Goal: Contribute content: Contribute content

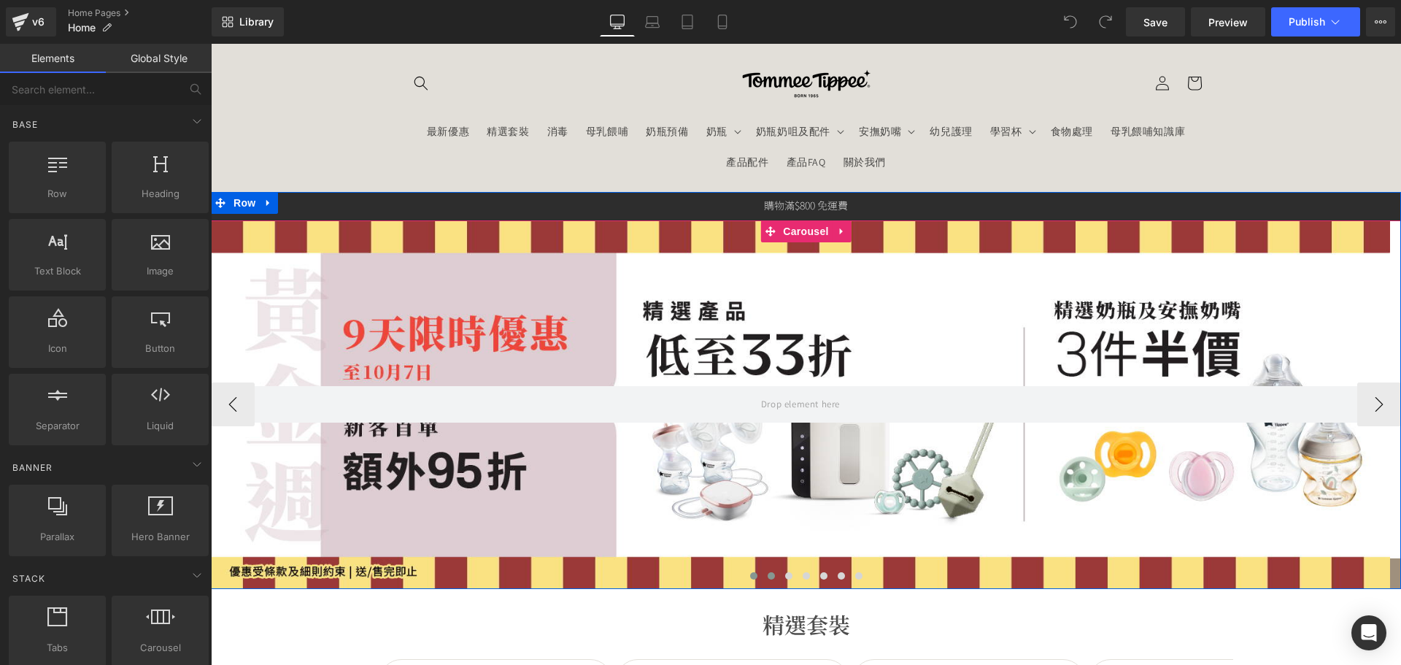
drag, startPoint x: 769, startPoint y: 580, endPoint x: 773, endPoint y: 571, distance: 10.5
click at [768, 580] on button at bounding box center [772, 576] width 18 height 15
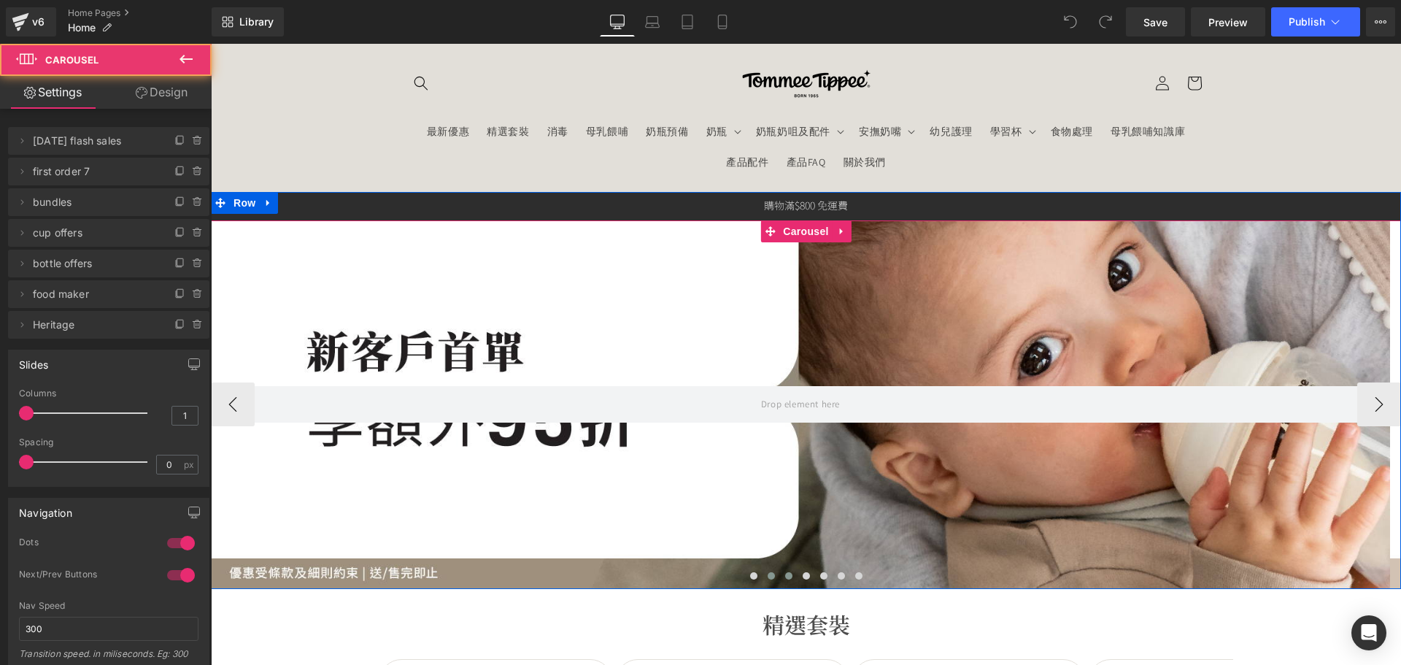
click at [785, 574] on span at bounding box center [788, 575] width 7 height 7
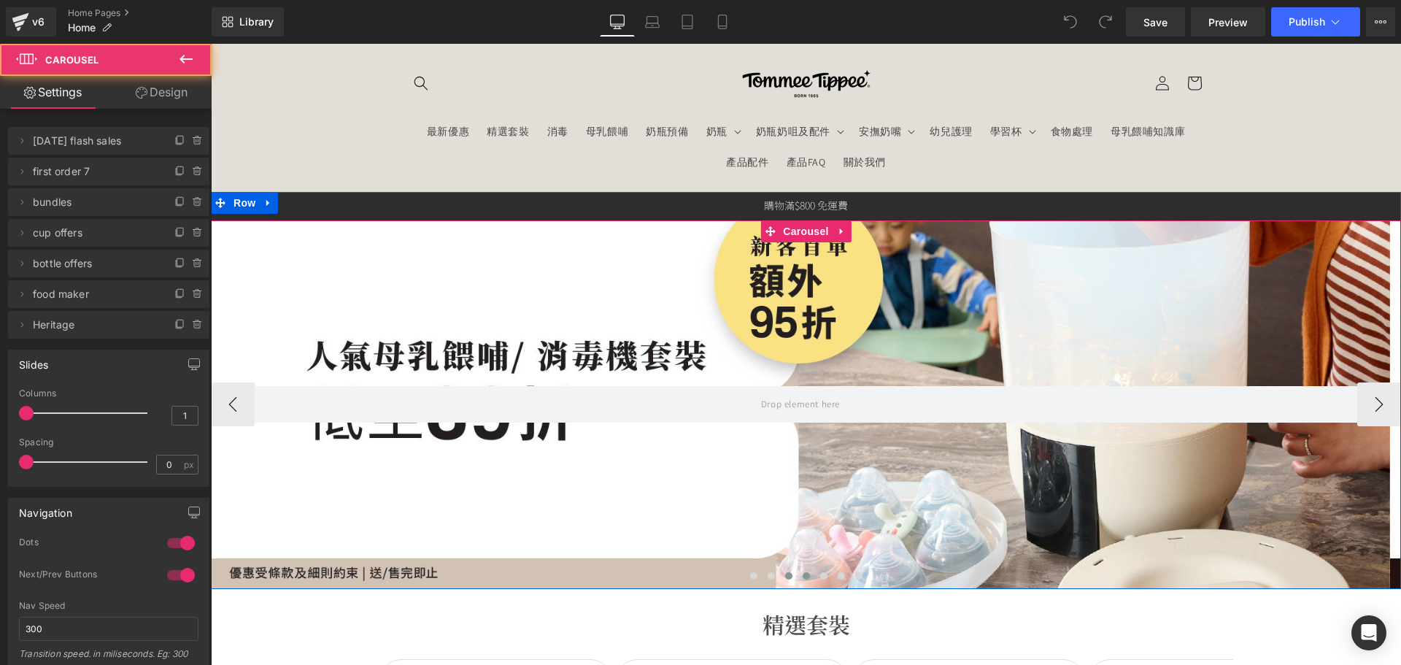
click at [803, 577] on span at bounding box center [806, 575] width 7 height 7
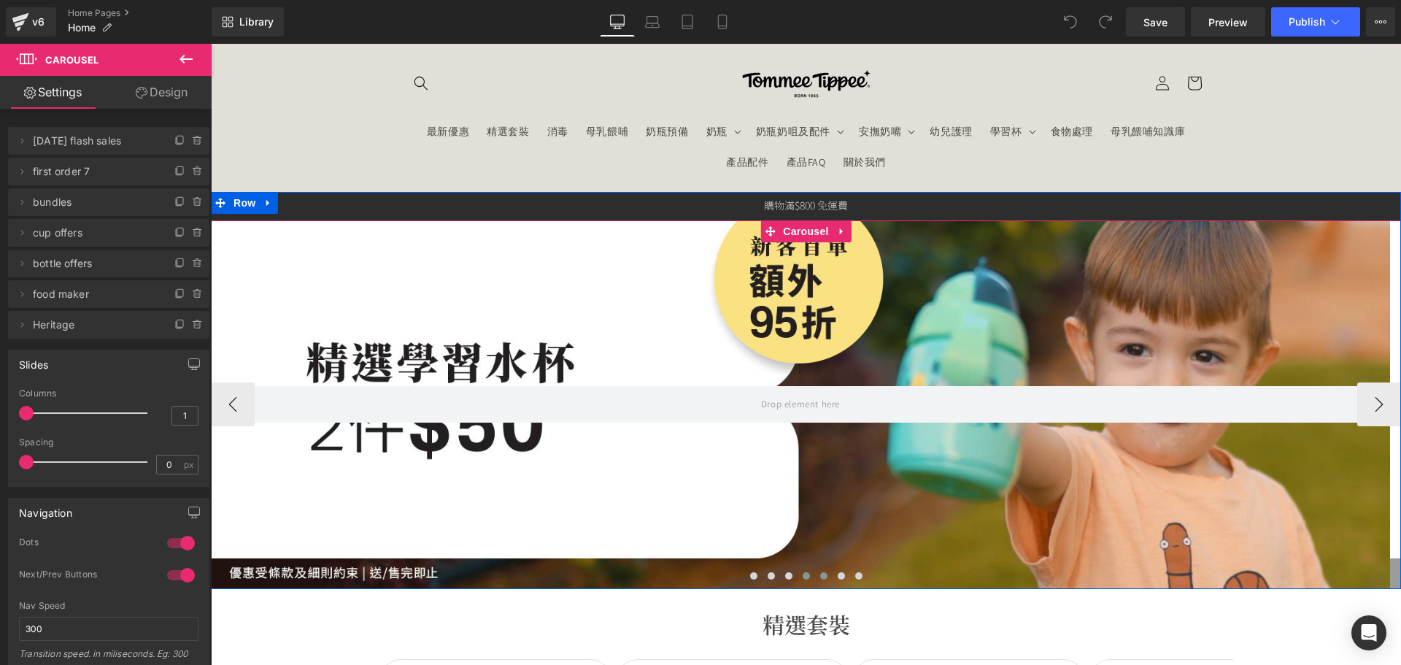
click at [819, 581] on button at bounding box center [824, 576] width 18 height 15
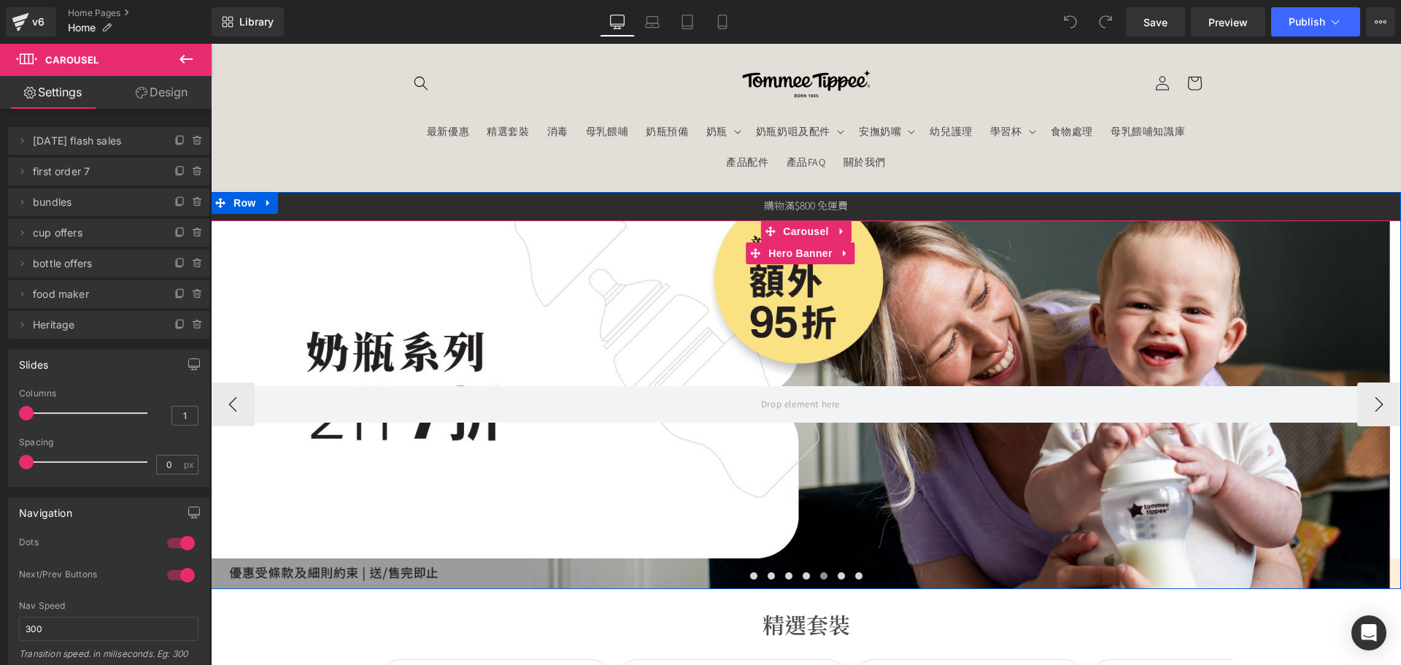
click at [809, 474] on div at bounding box center [801, 404] width 1180 height 369
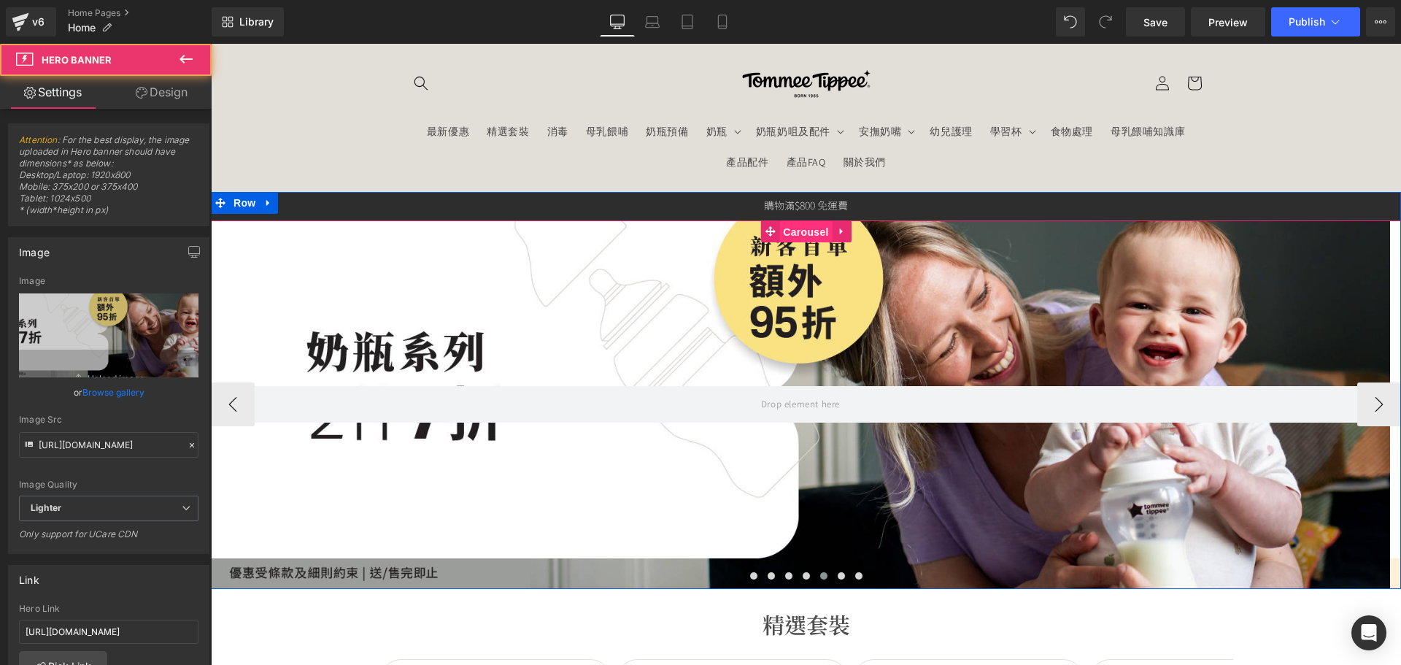
click at [788, 233] on span "Carousel" at bounding box center [806, 232] width 53 height 22
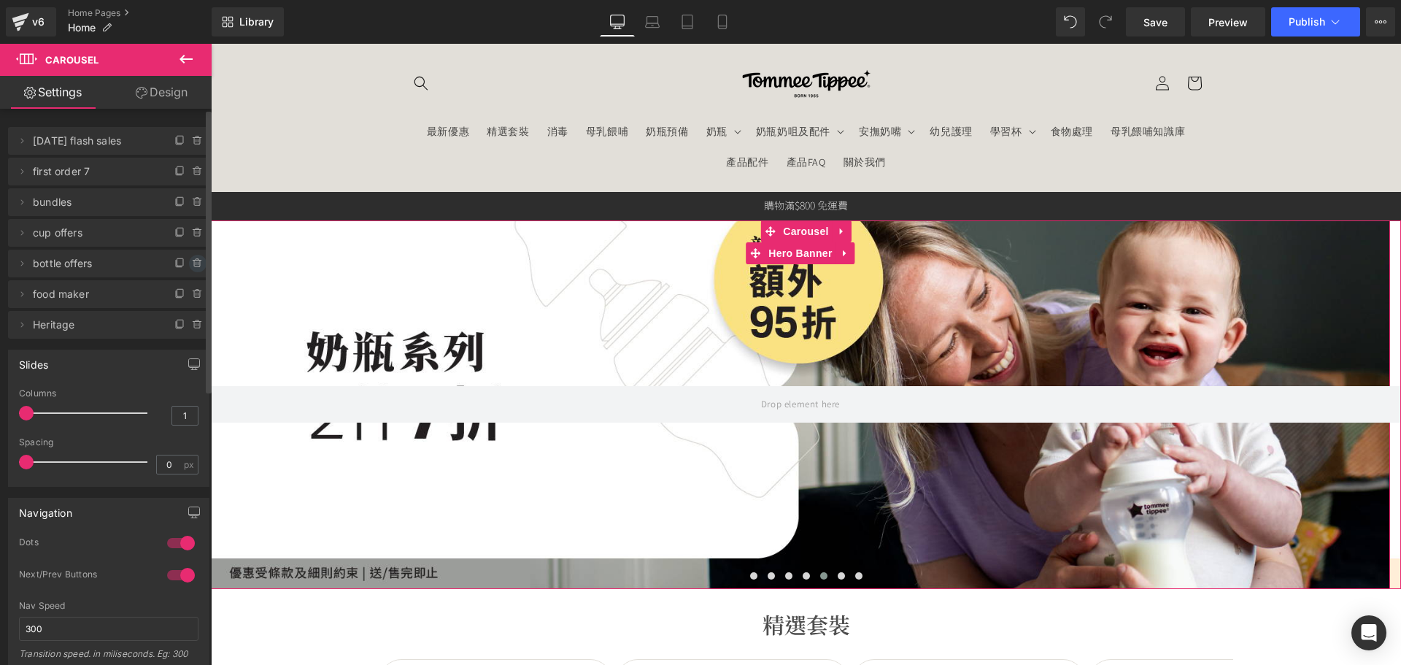
click at [192, 258] on icon at bounding box center [198, 264] width 12 height 12
click at [185, 258] on button "Delete" at bounding box center [182, 264] width 46 height 19
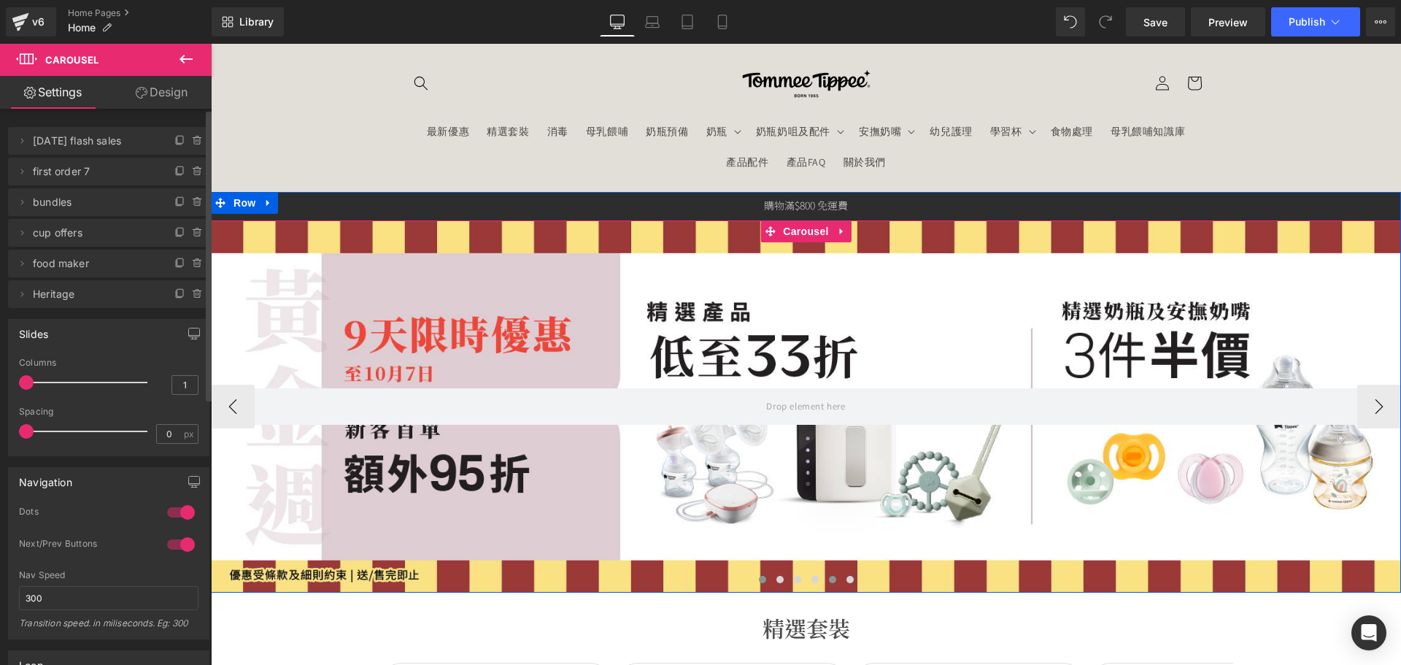
drag, startPoint x: 815, startPoint y: 578, endPoint x: 824, endPoint y: 582, distance: 9.5
click at [818, 580] on button at bounding box center [816, 579] width 18 height 15
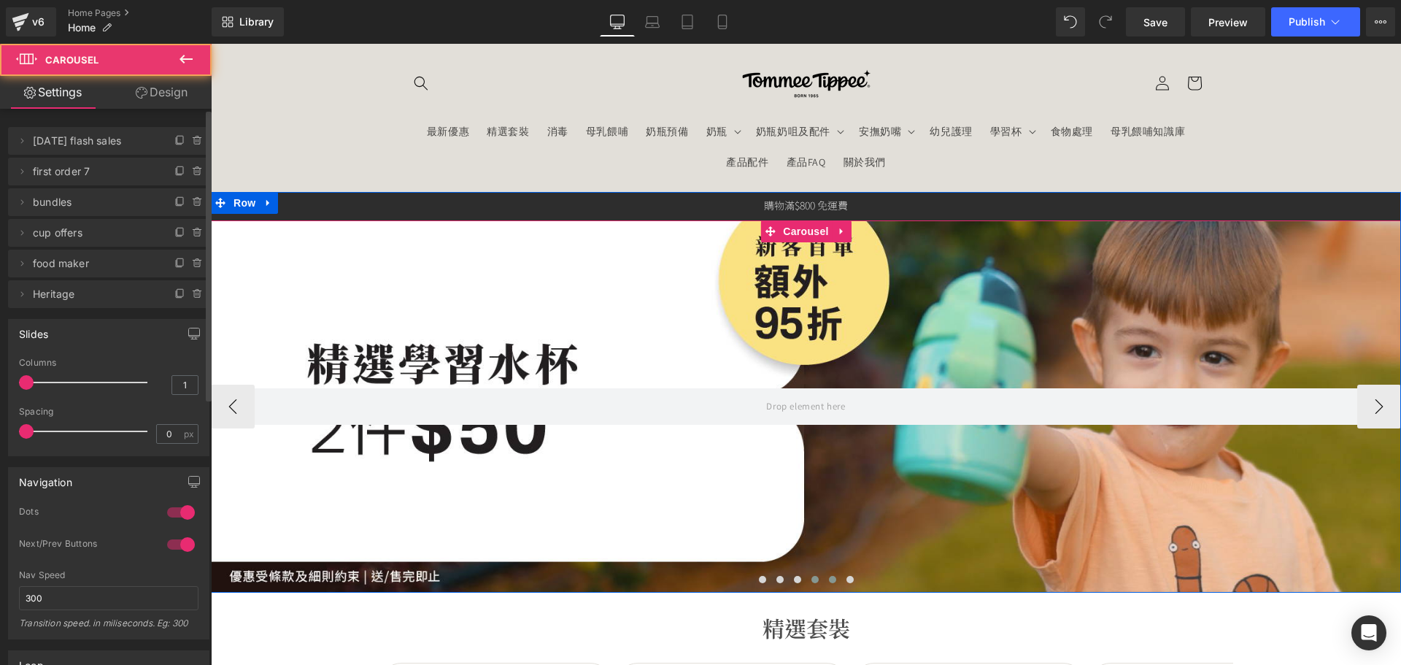
click at [829, 581] on span at bounding box center [832, 579] width 7 height 7
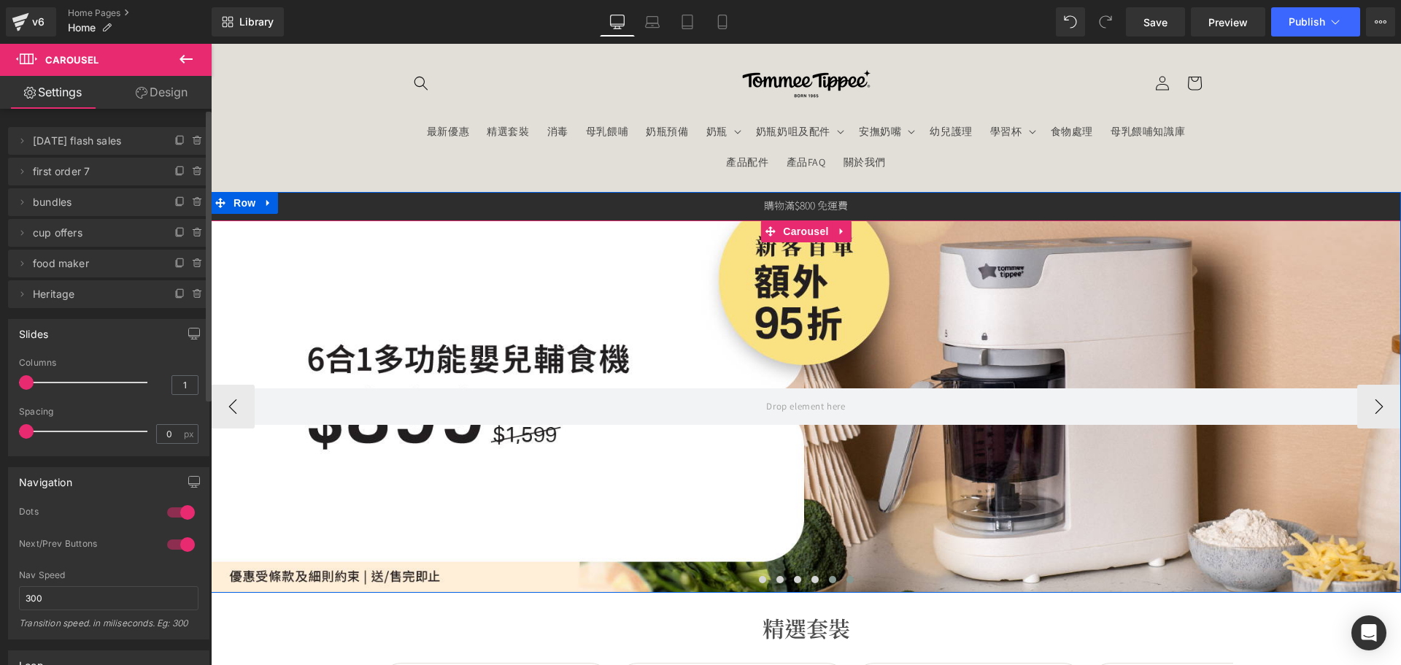
click at [847, 580] on span at bounding box center [850, 579] width 7 height 7
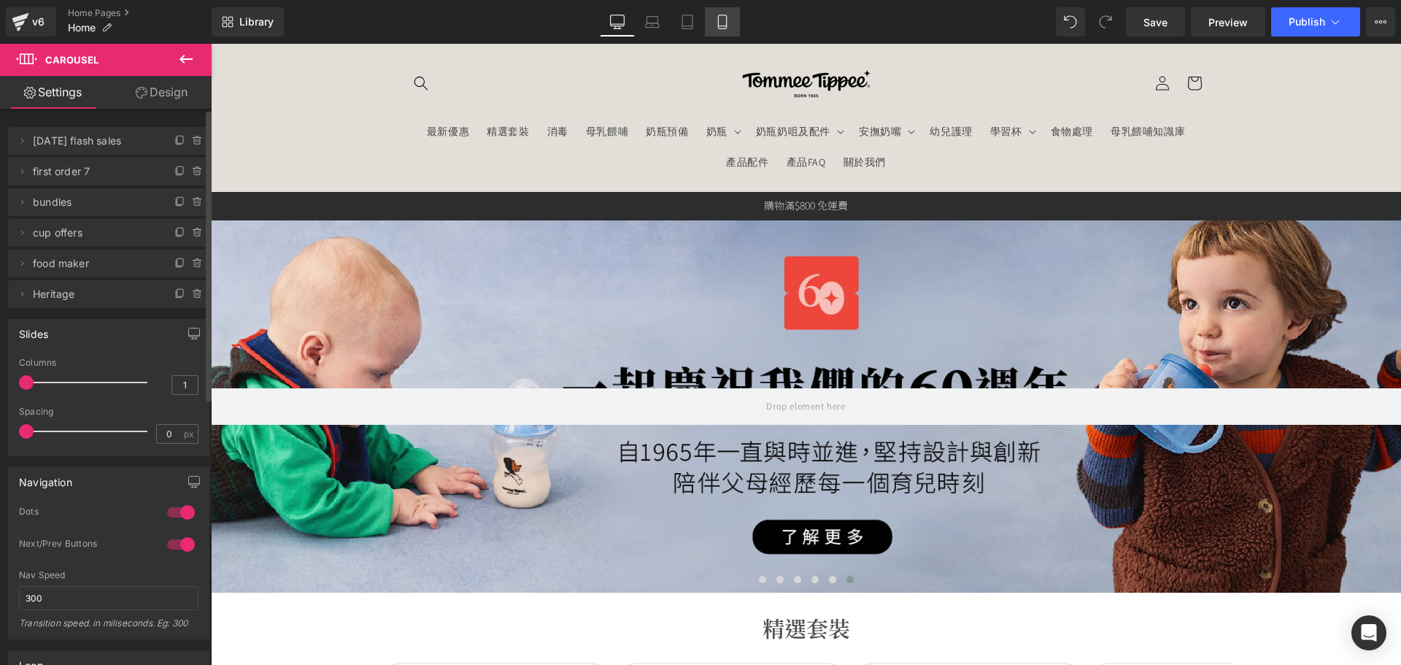
click at [712, 15] on link "Mobile" at bounding box center [722, 21] width 35 height 29
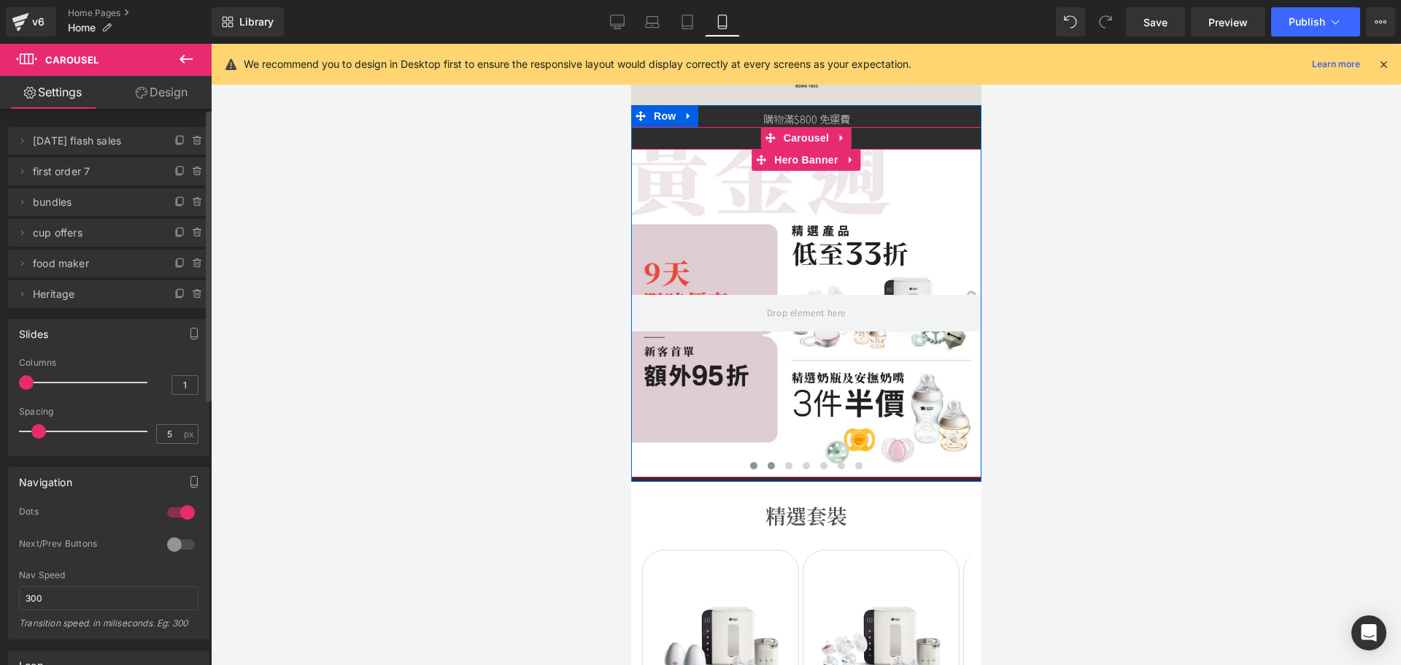
click at [767, 465] on span at bounding box center [770, 465] width 7 height 7
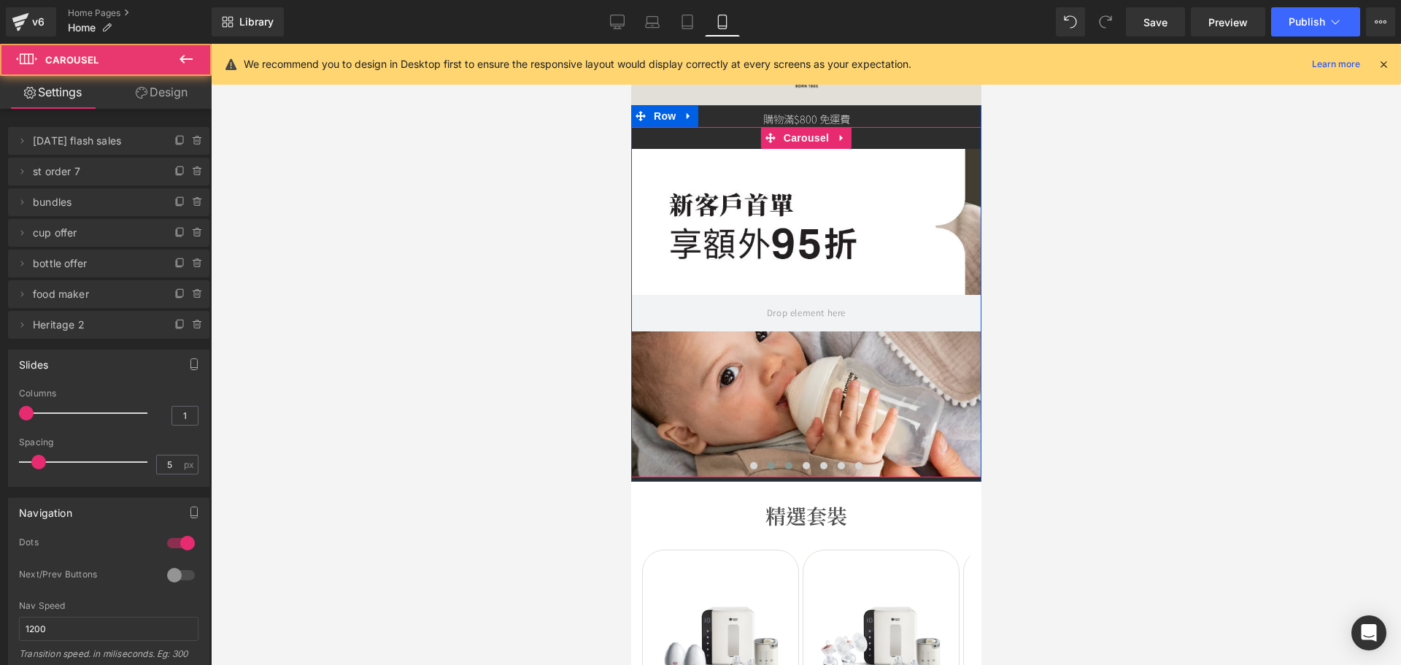
click at [785, 466] on span at bounding box center [788, 465] width 7 height 7
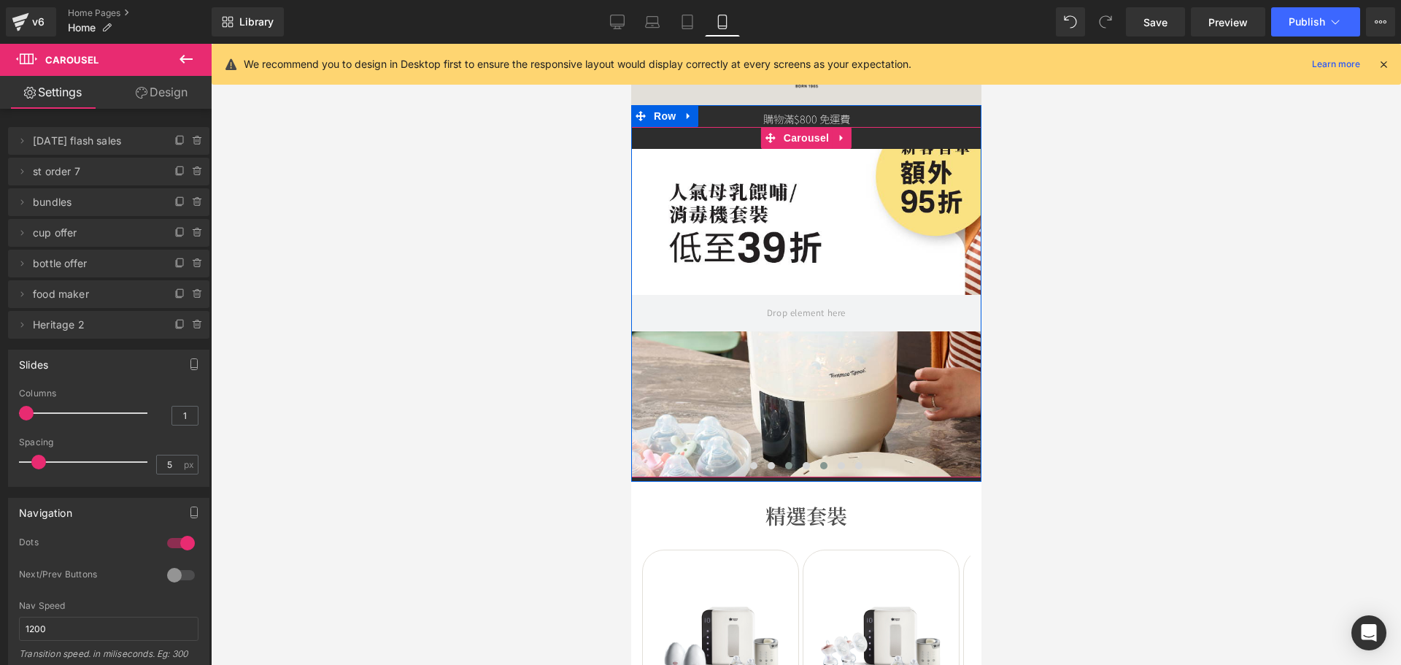
click at [820, 464] on span at bounding box center [823, 465] width 7 height 7
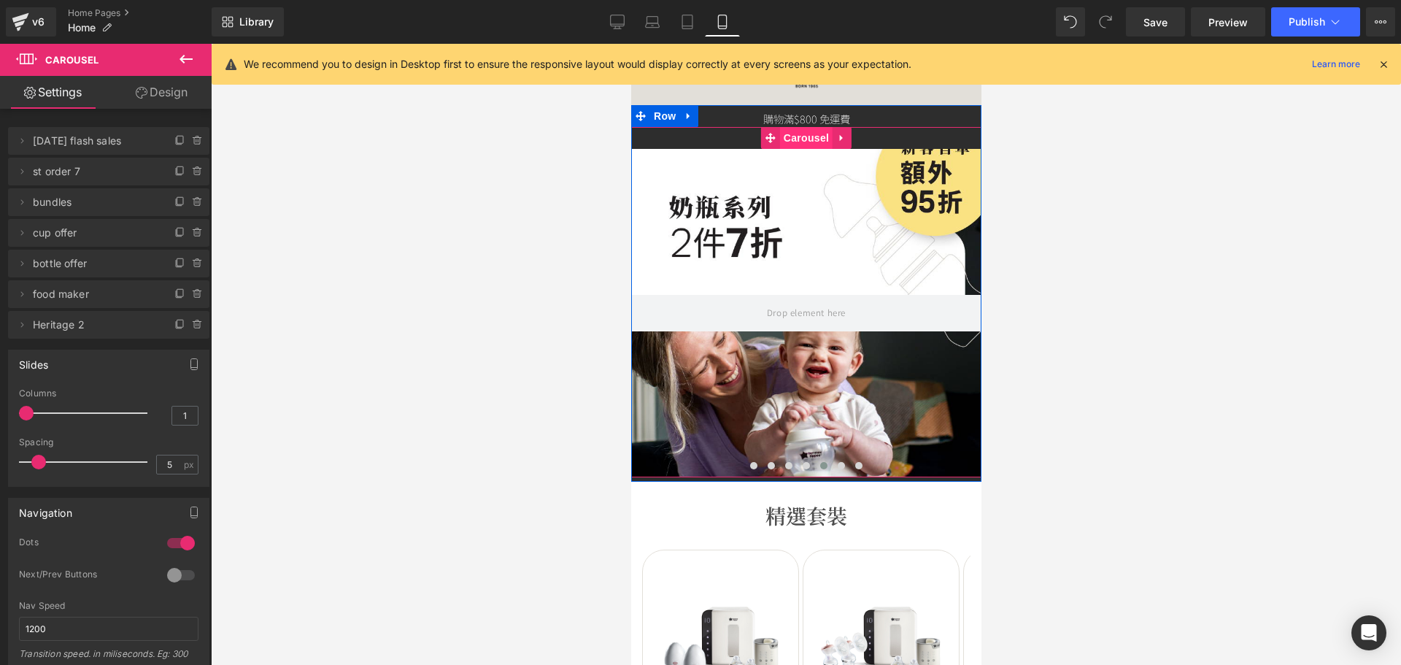
click at [784, 136] on span "Carousel" at bounding box center [806, 138] width 53 height 22
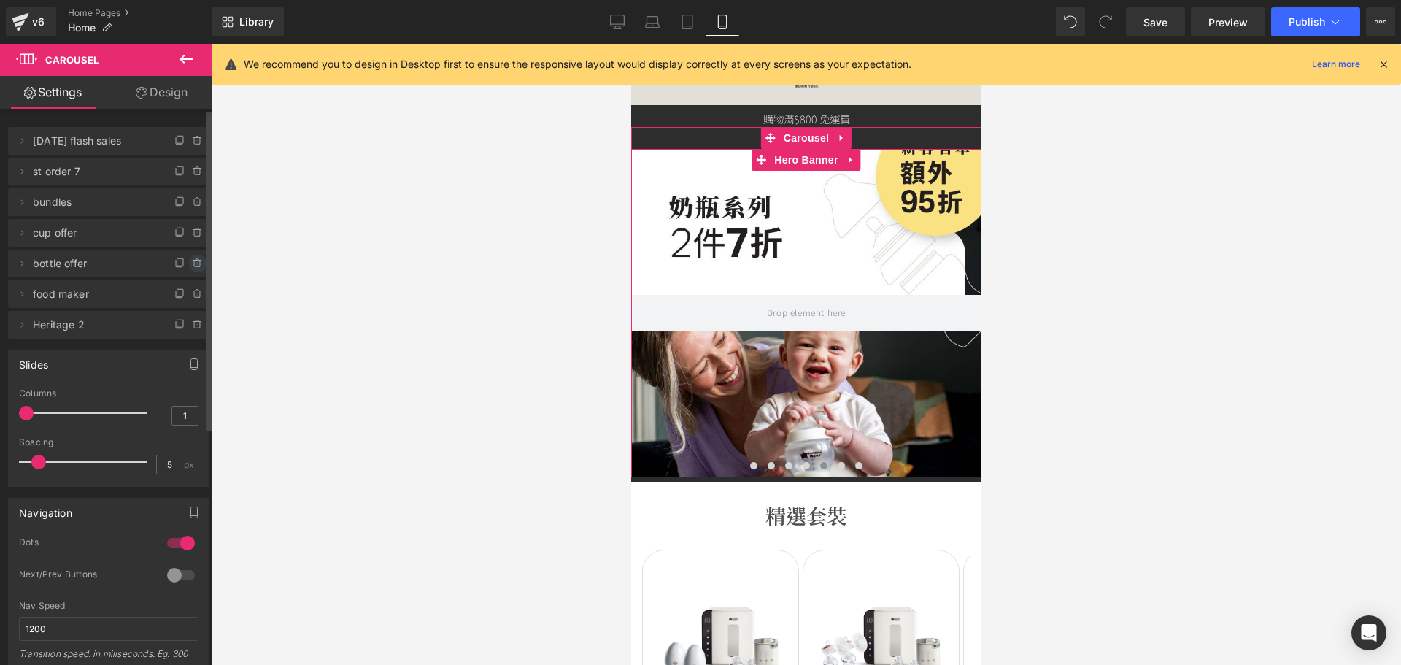
click at [191, 257] on span at bounding box center [198, 264] width 18 height 18
click at [185, 259] on button "Delete" at bounding box center [182, 264] width 46 height 19
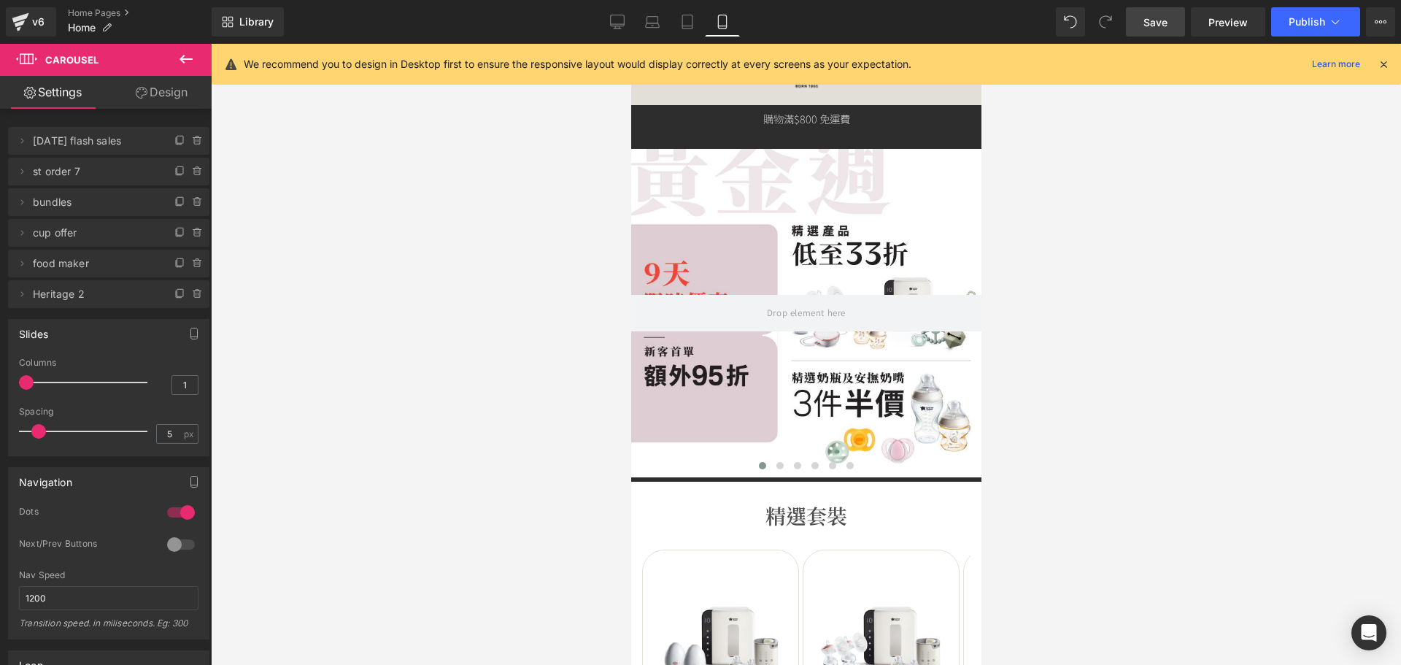
click at [1160, 15] on span "Save" at bounding box center [1156, 22] width 24 height 15
click at [1313, 23] on span "Publish" at bounding box center [1307, 22] width 36 height 12
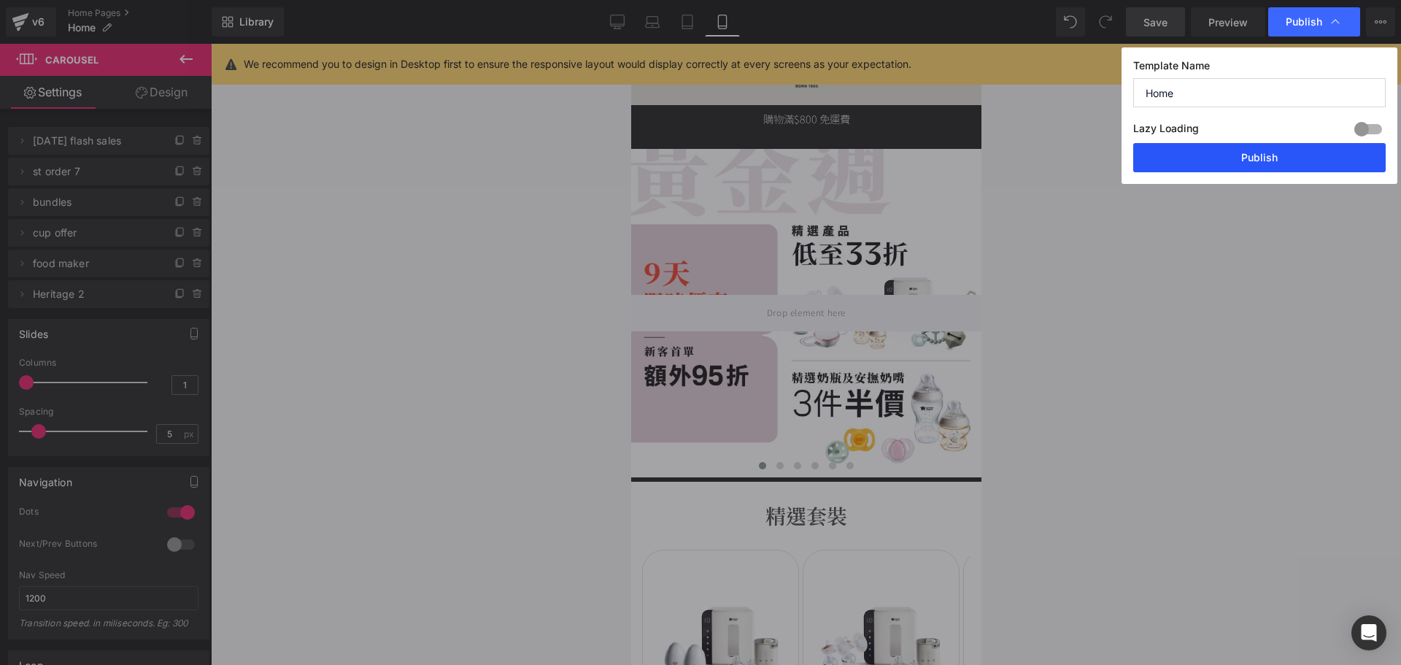
click at [1284, 159] on button "Publish" at bounding box center [1260, 157] width 253 height 29
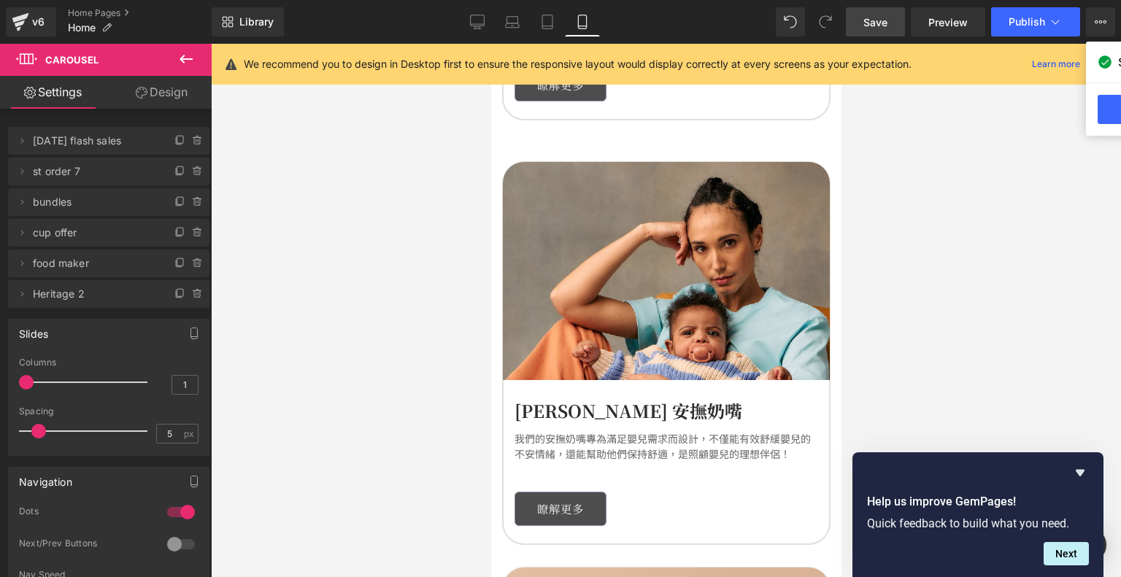
scroll to position [2408, 0]
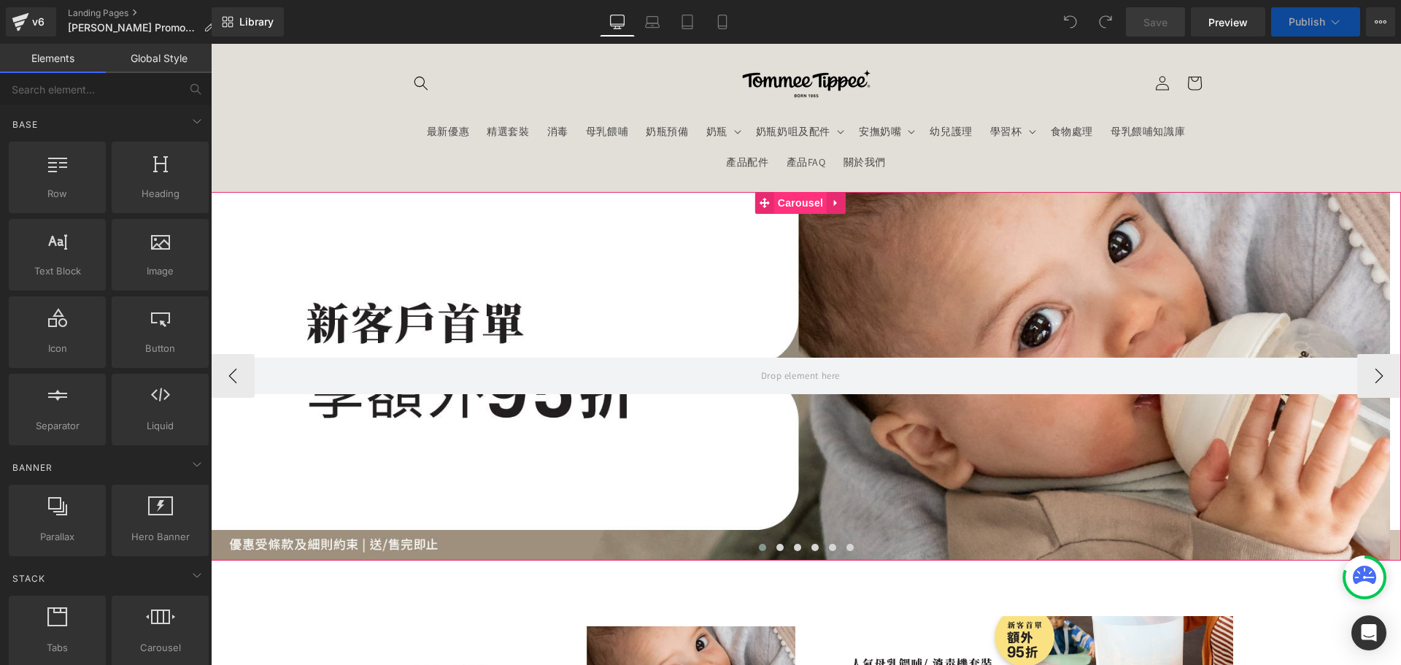
click at [801, 201] on span "Carousel" at bounding box center [800, 203] width 53 height 22
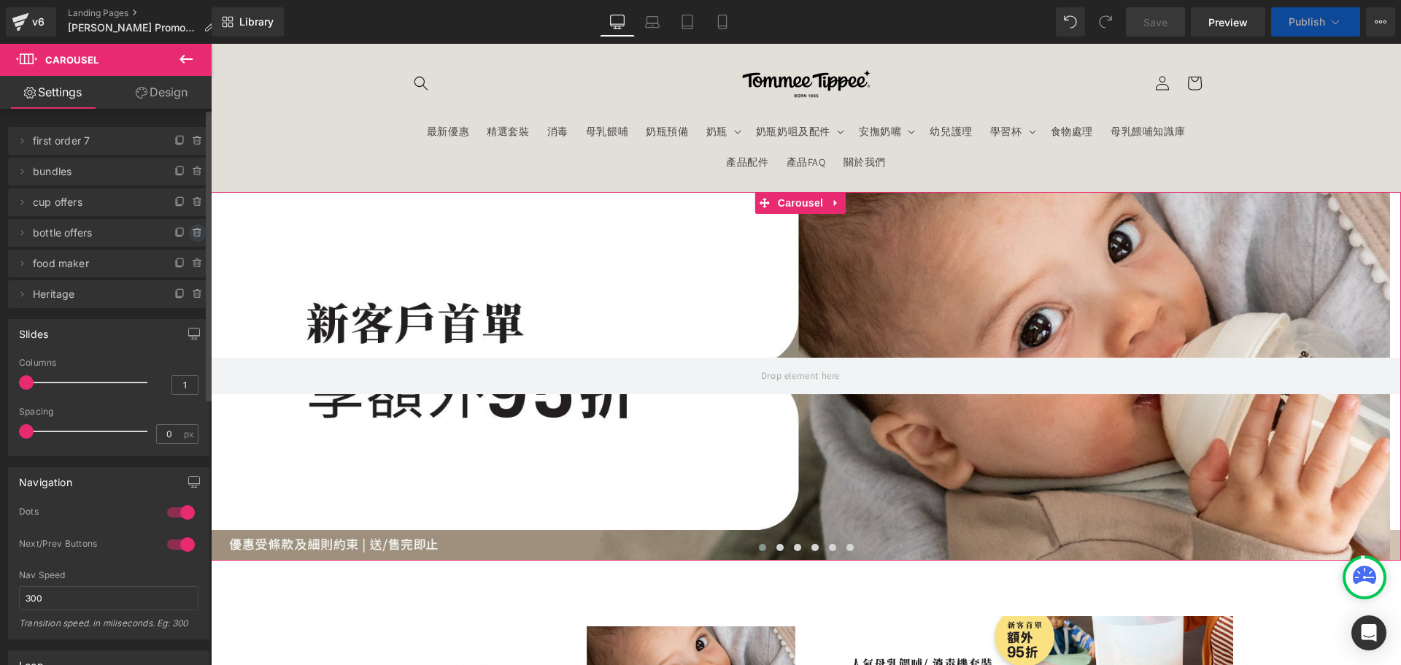
click at [197, 230] on icon at bounding box center [198, 233] width 12 height 12
click at [189, 230] on button "Delete" at bounding box center [182, 233] width 46 height 19
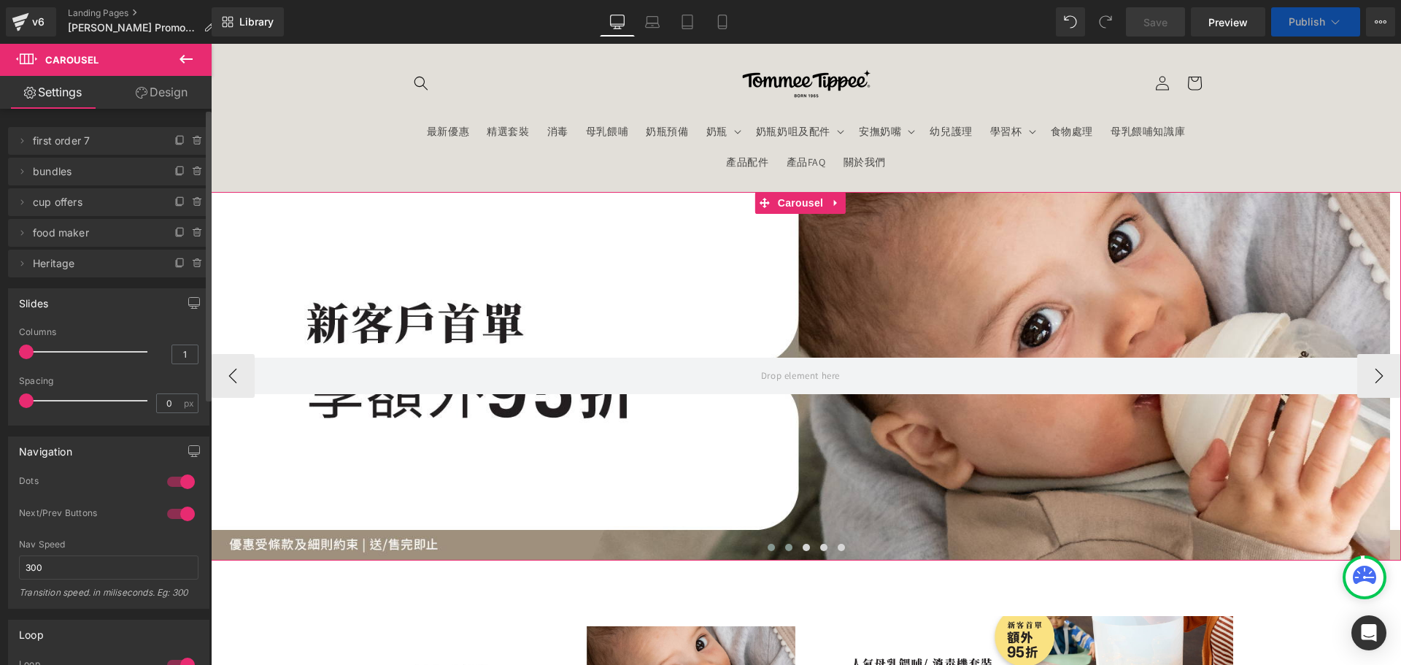
drag, startPoint x: 778, startPoint y: 547, endPoint x: 786, endPoint y: 549, distance: 8.3
click at [780, 547] on button at bounding box center [789, 547] width 18 height 15
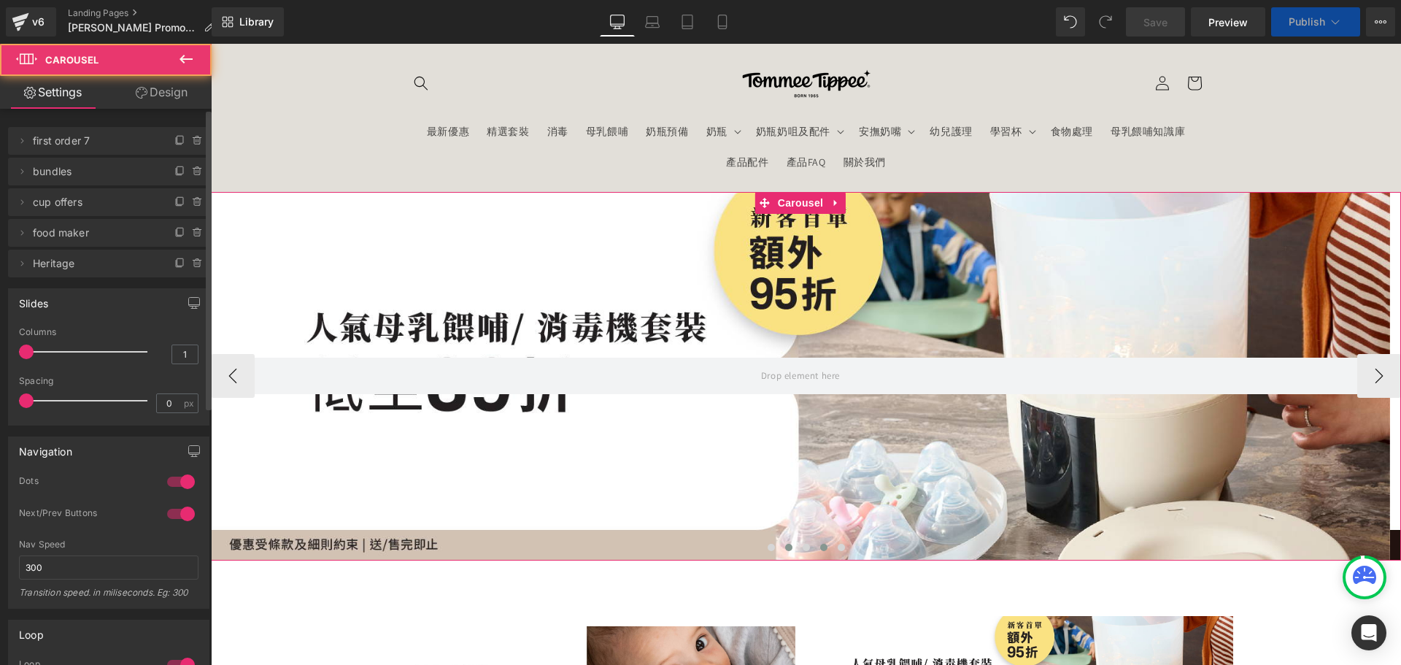
click at [800, 552] on button at bounding box center [807, 547] width 18 height 15
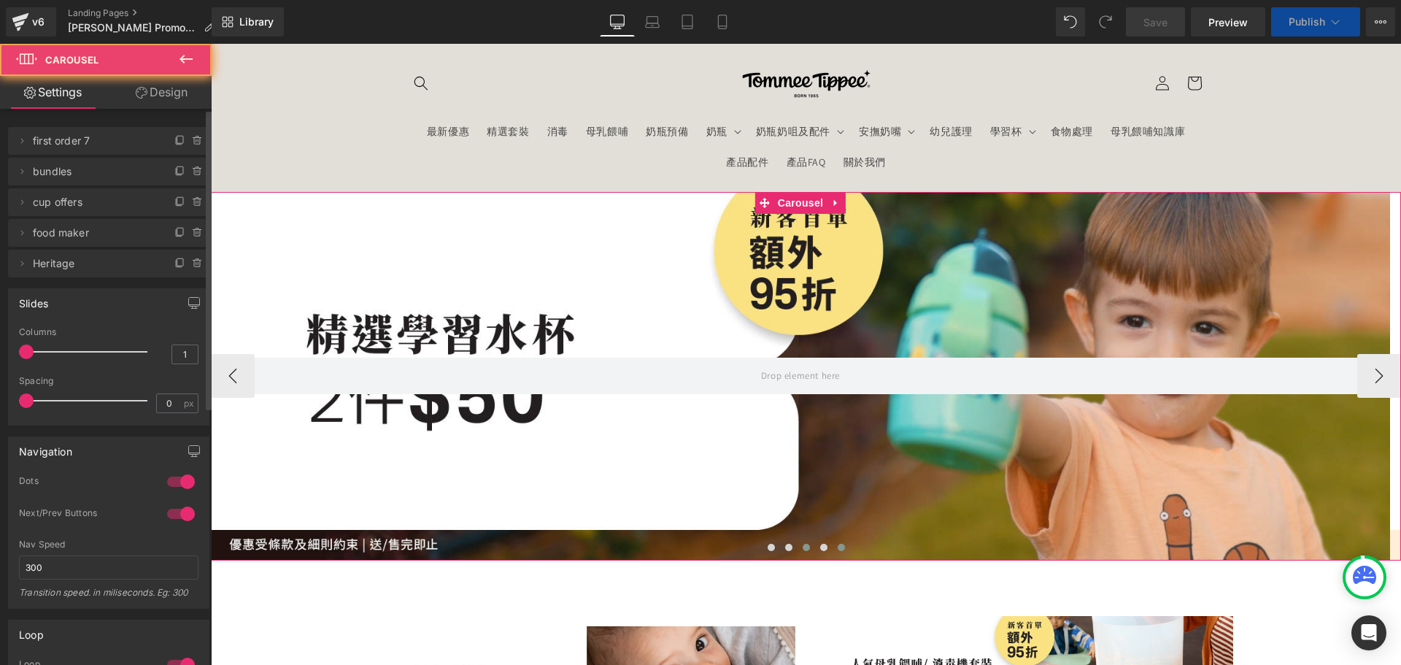
click at [827, 553] on div at bounding box center [806, 551] width 1191 height 22
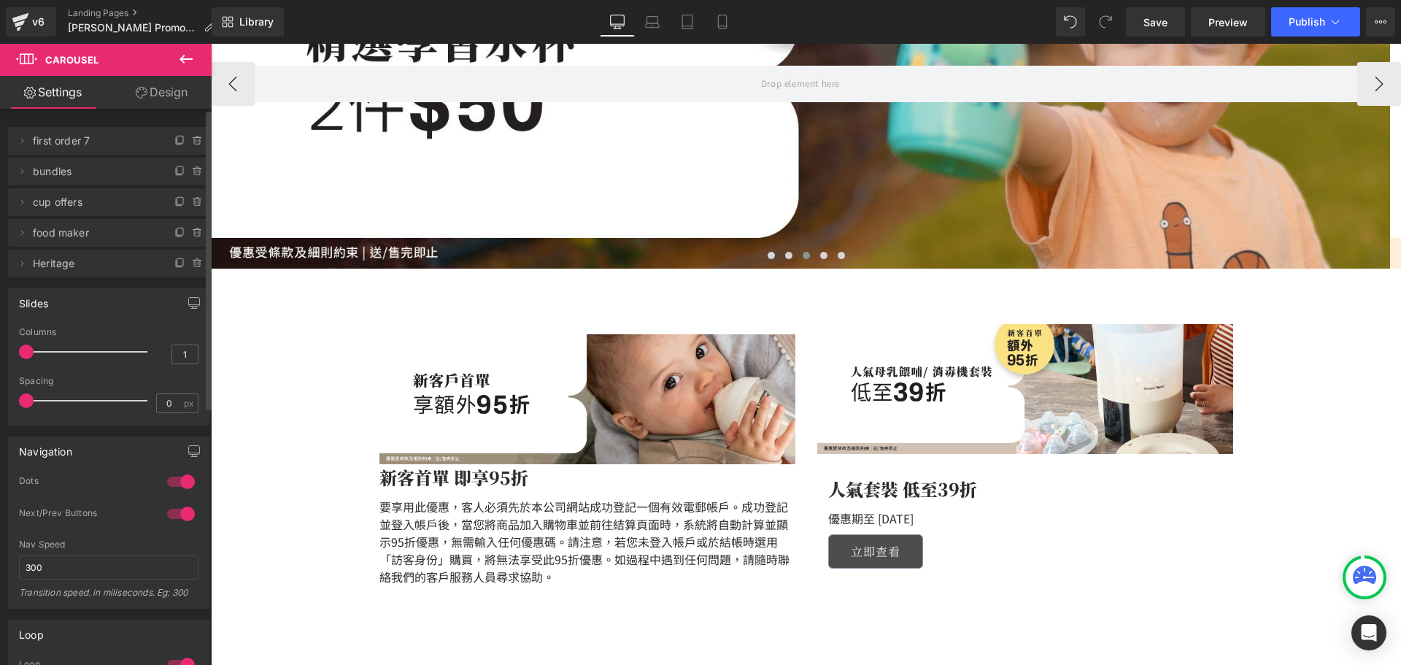
scroll to position [365, 0]
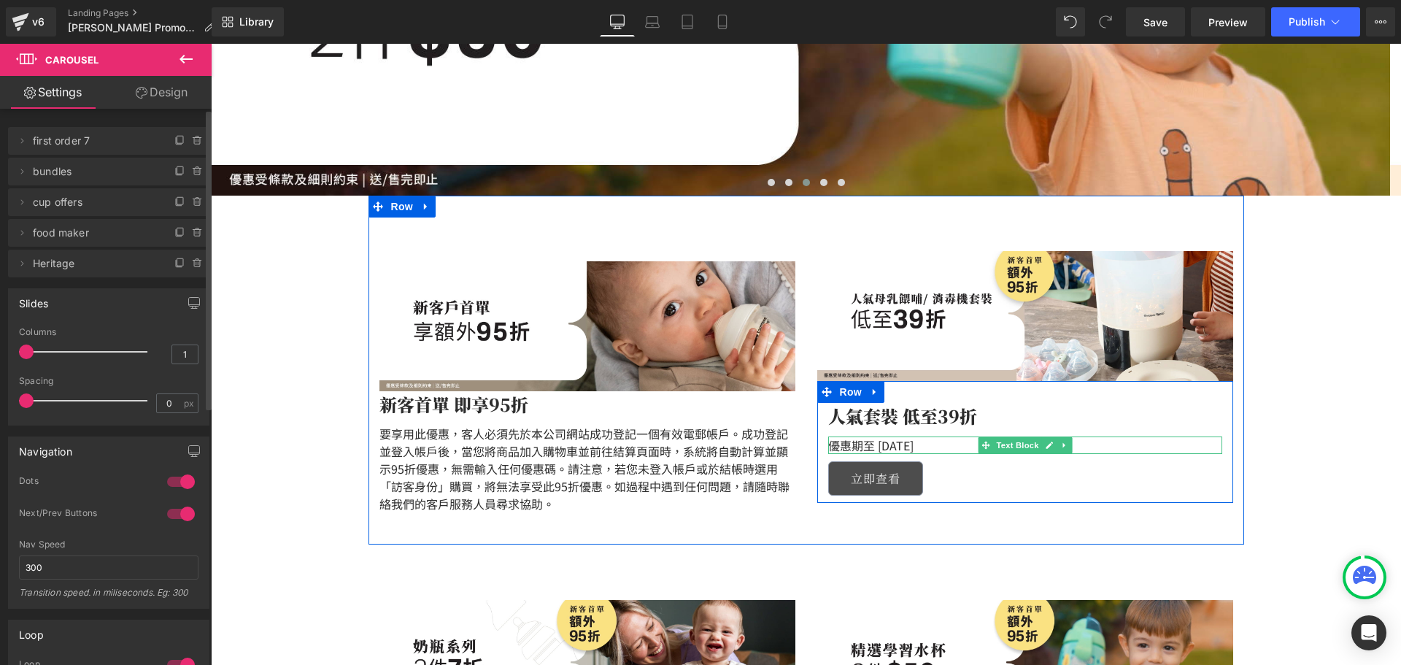
click at [918, 438] on div "人氣套裝 低至39折 Text Block 優惠期至 [DATE] Text Block 立即查看 Button" at bounding box center [1026, 449] width 416 height 93
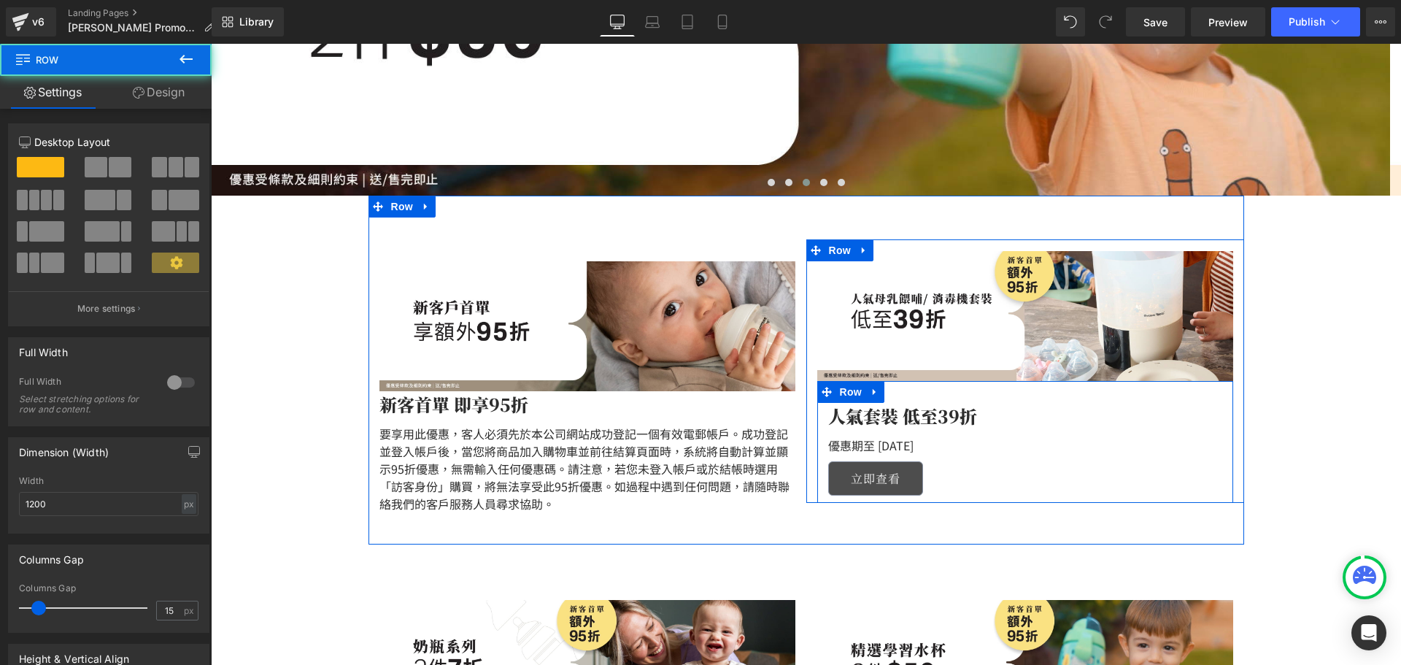
click at [915, 449] on p "優惠期至 [DATE]" at bounding box center [1025, 446] width 394 height 18
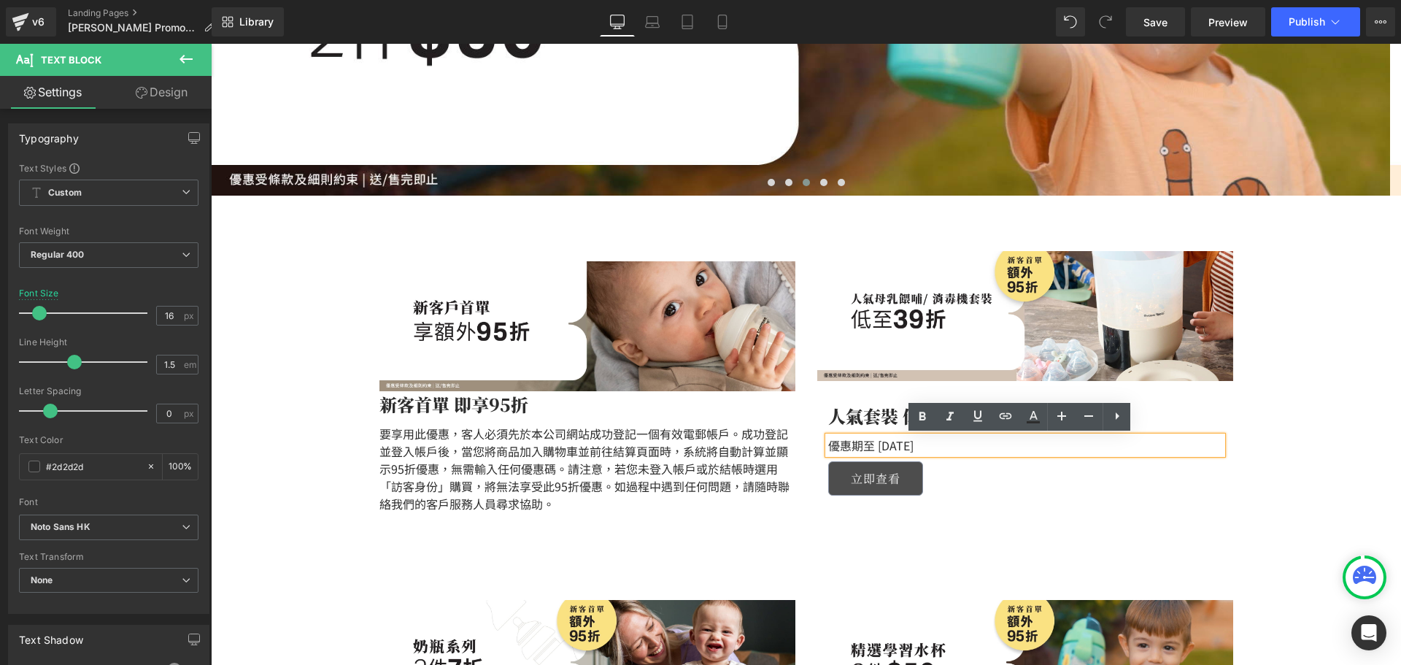
click at [916, 449] on p "優惠期至 [DATE]" at bounding box center [1025, 446] width 394 height 18
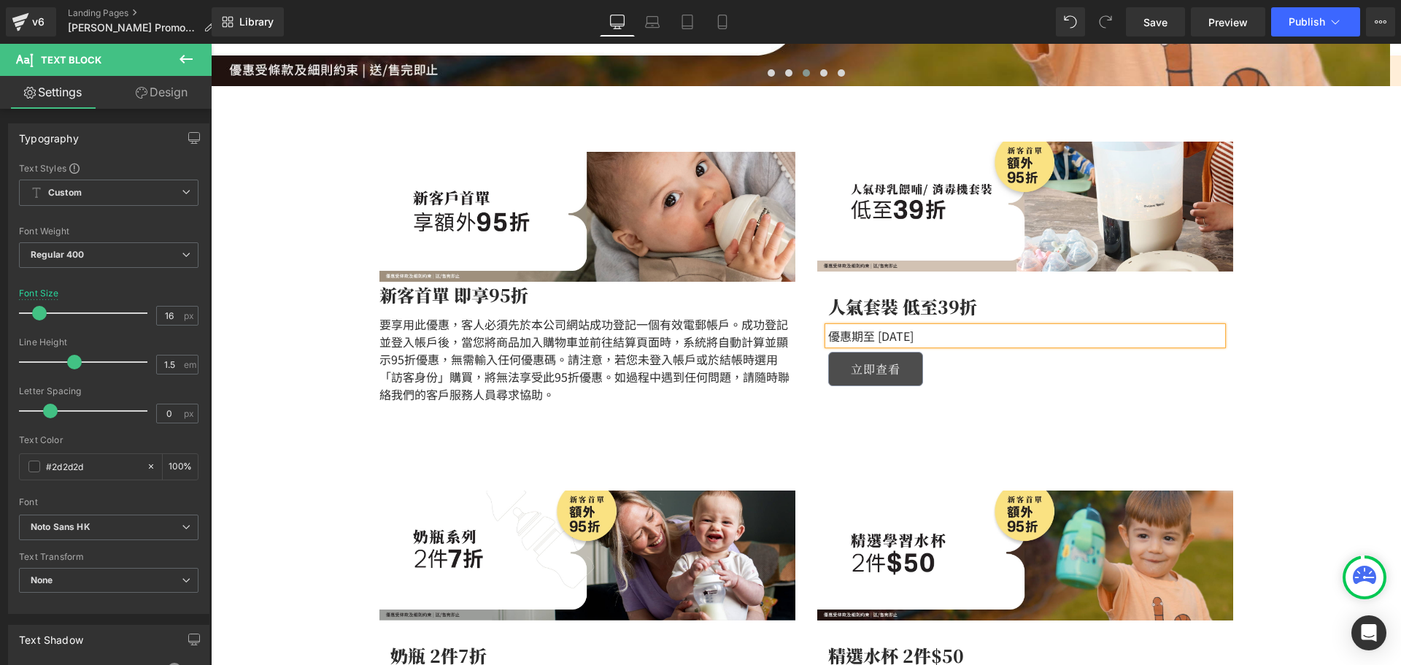
scroll to position [657, 0]
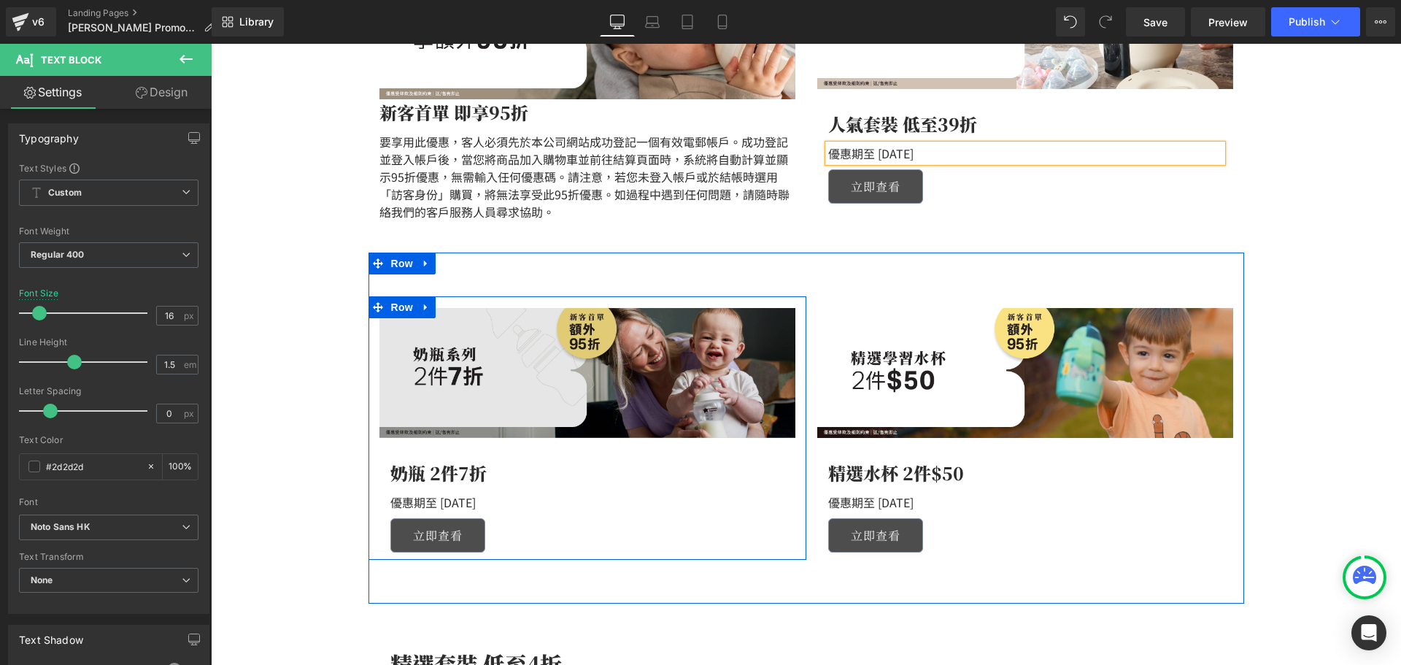
click at [623, 358] on img at bounding box center [588, 373] width 416 height 130
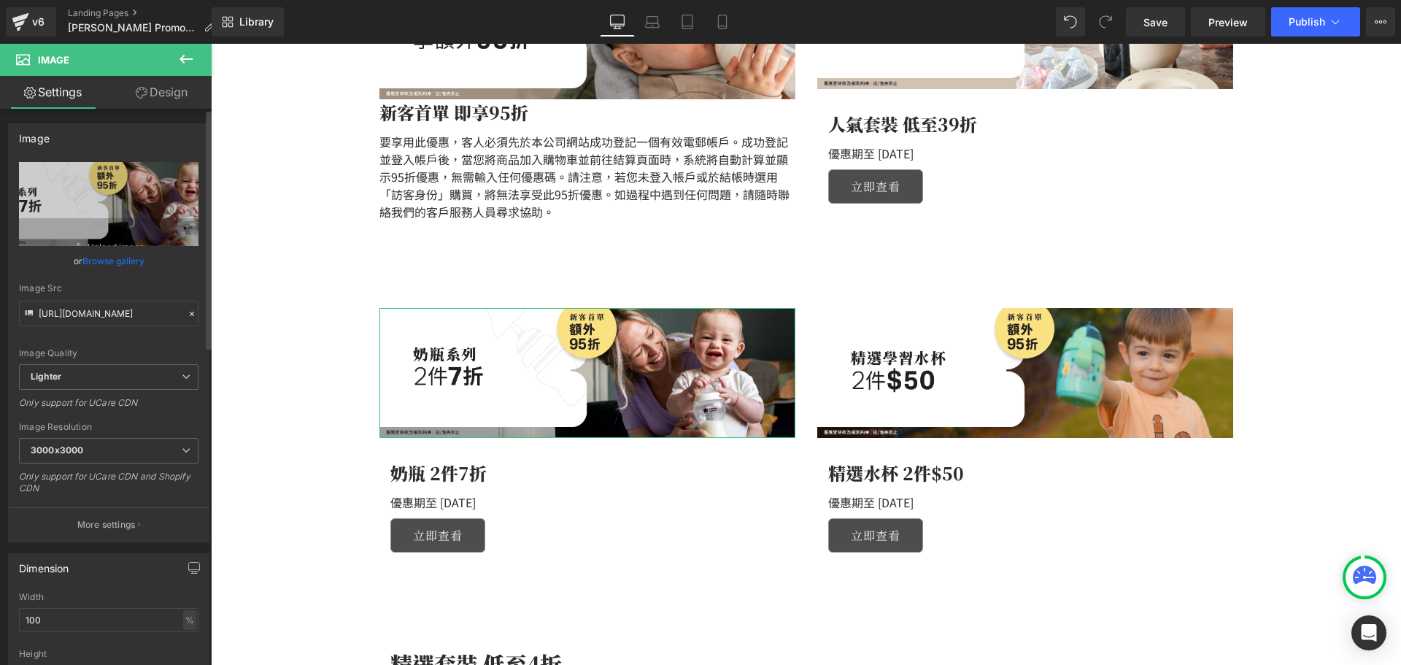
click at [119, 265] on link "Browse gallery" at bounding box center [113, 261] width 62 height 26
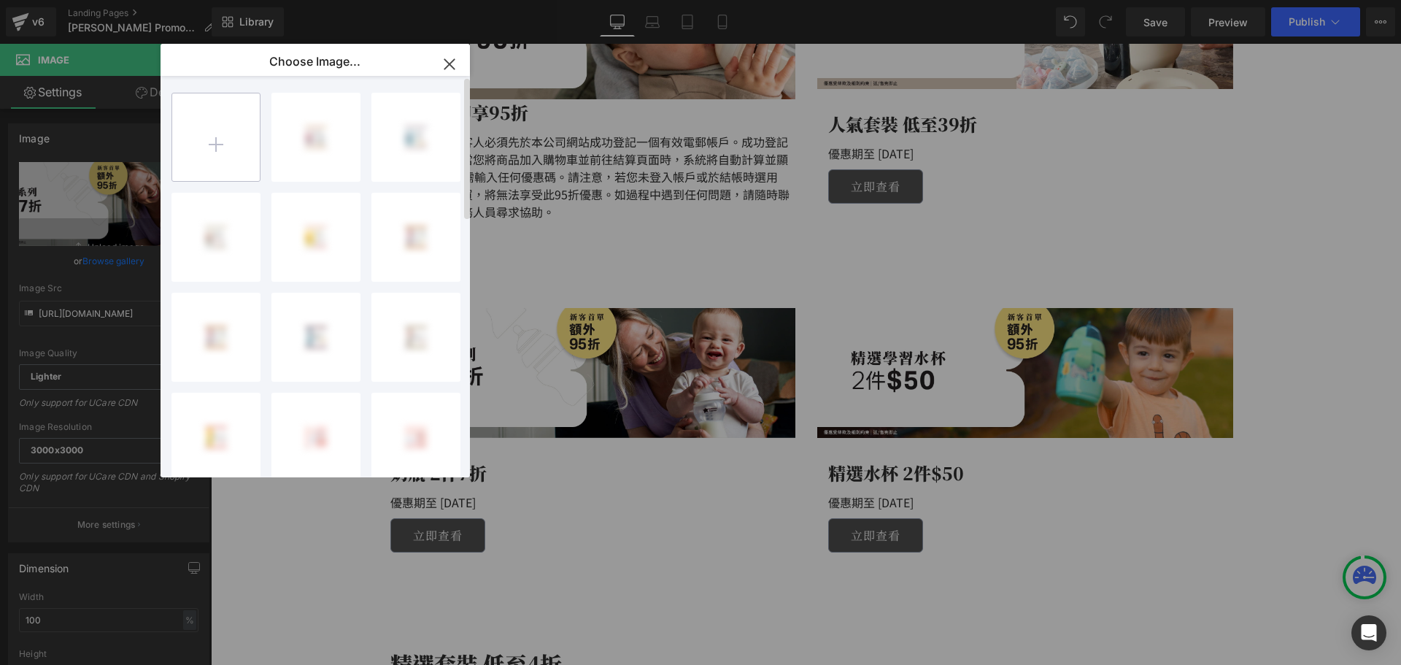
click at [197, 137] on input "file" at bounding box center [216, 137] width 88 height 88
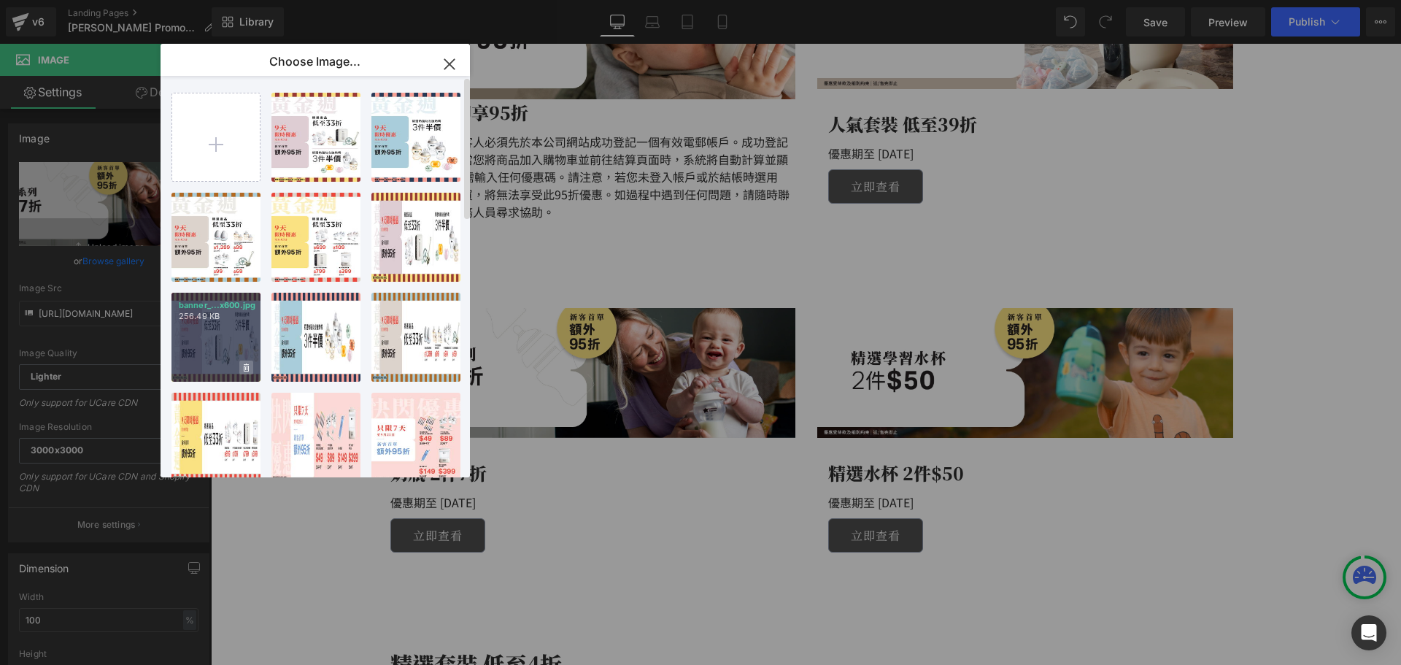
click at [247, 364] on icon at bounding box center [246, 368] width 5 height 8
click at [198, 372] on span "Yes" at bounding box center [197, 367] width 36 height 15
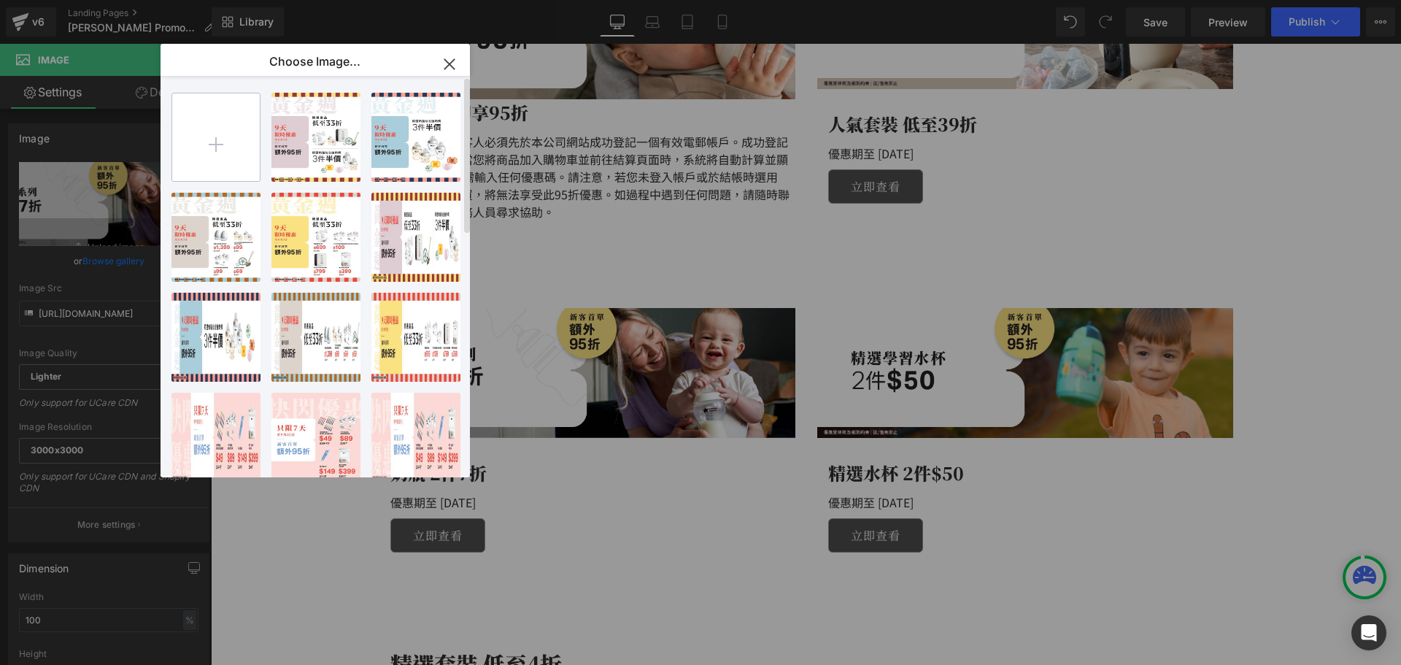
click at [226, 155] on input "file" at bounding box center [216, 137] width 88 height 88
type input "C:\fakepath\banner_instore_10OCT_04_1920x600.jpg"
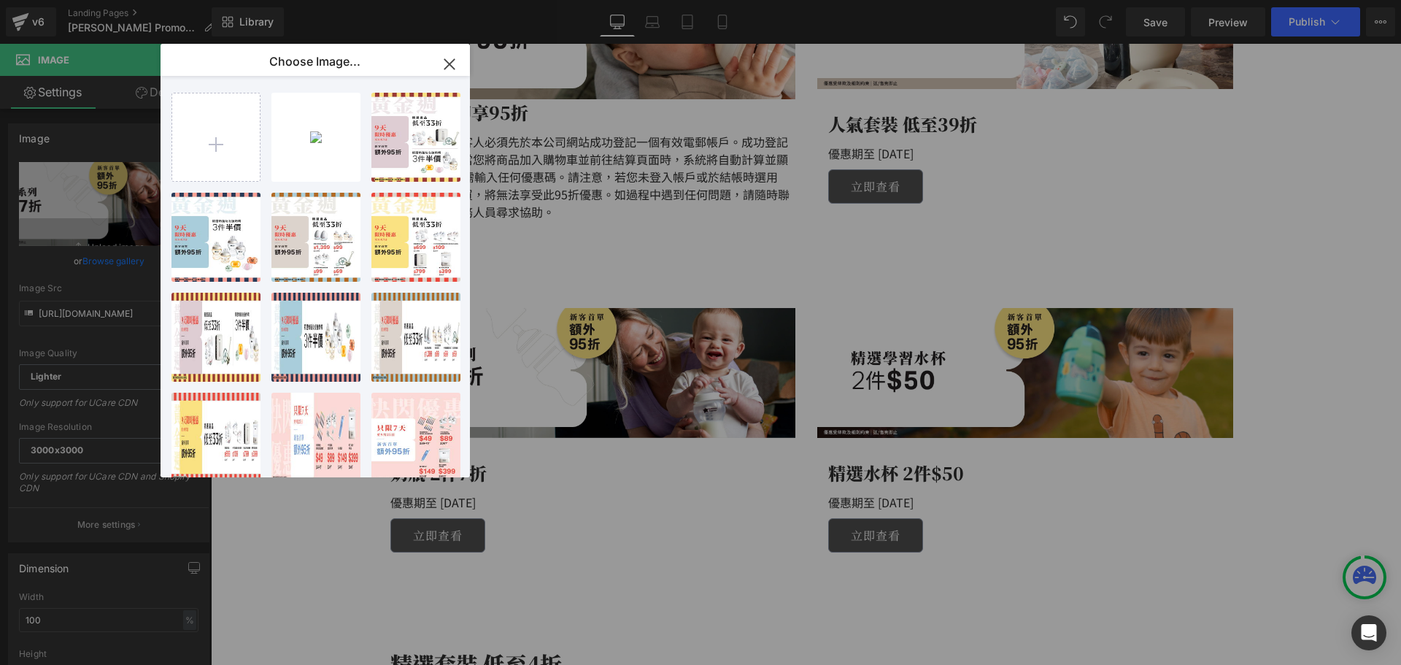
click at [0, 0] on div "banner_...x600.jpg 256.49 KB" at bounding box center [0, 0] width 0 height 0
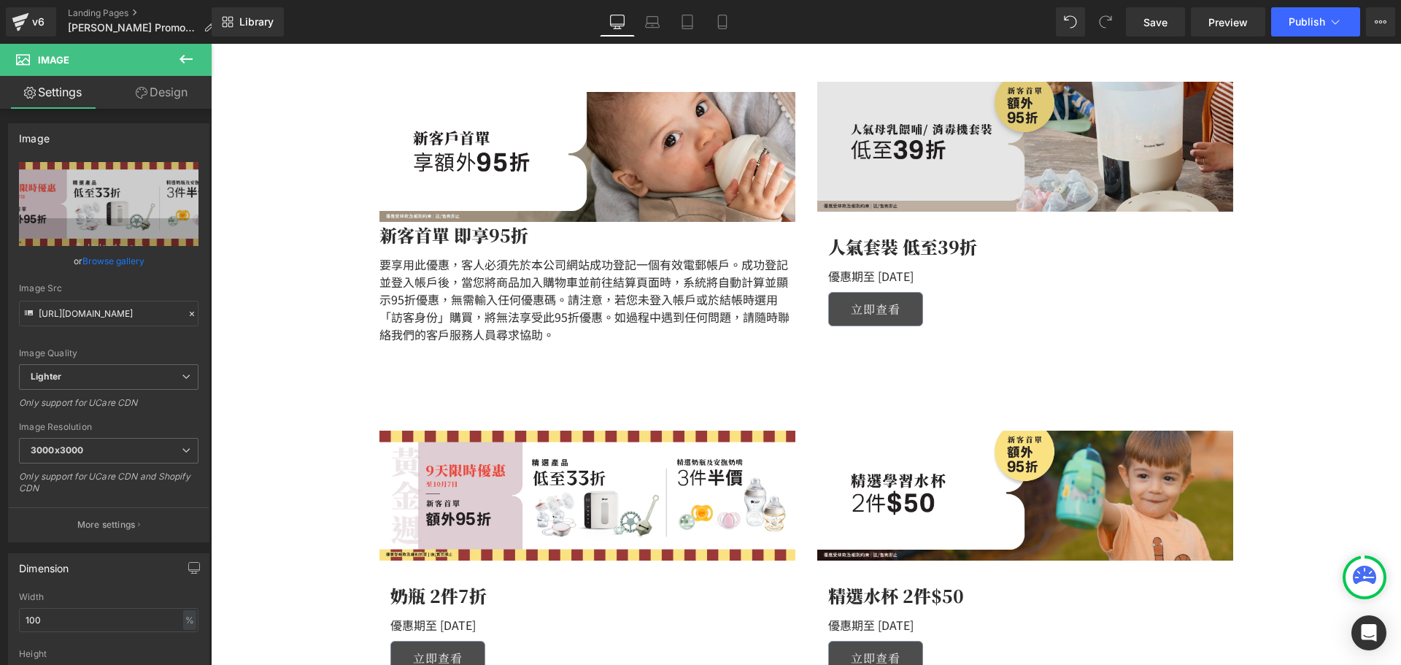
scroll to position [511, 0]
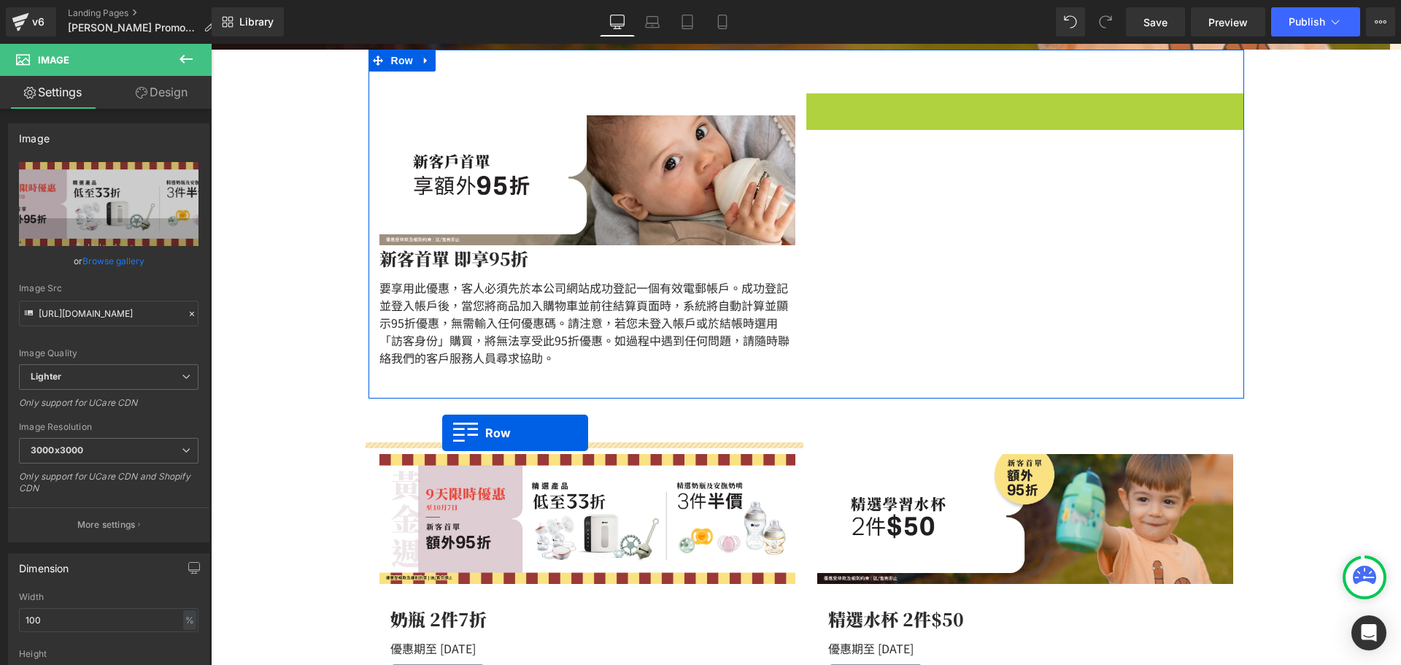
drag, startPoint x: 701, startPoint y: 232, endPoint x: 442, endPoint y: 433, distance: 327.8
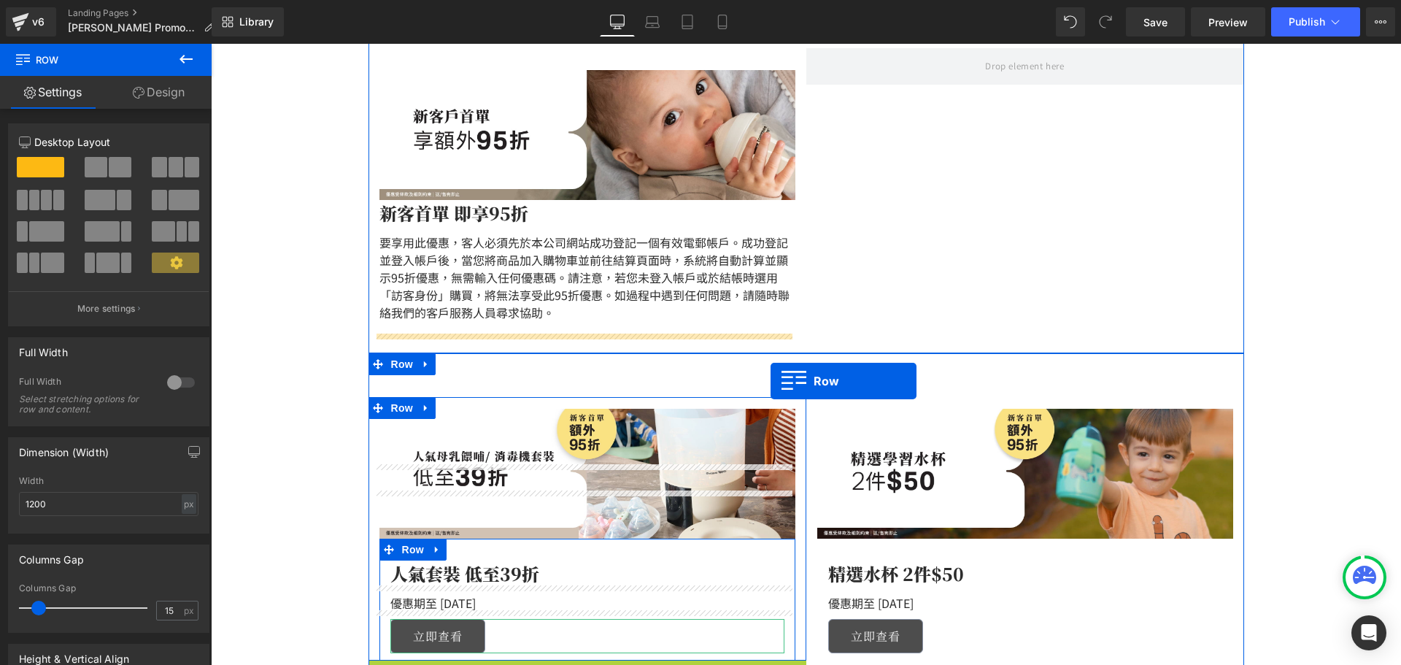
scroll to position [292, 0]
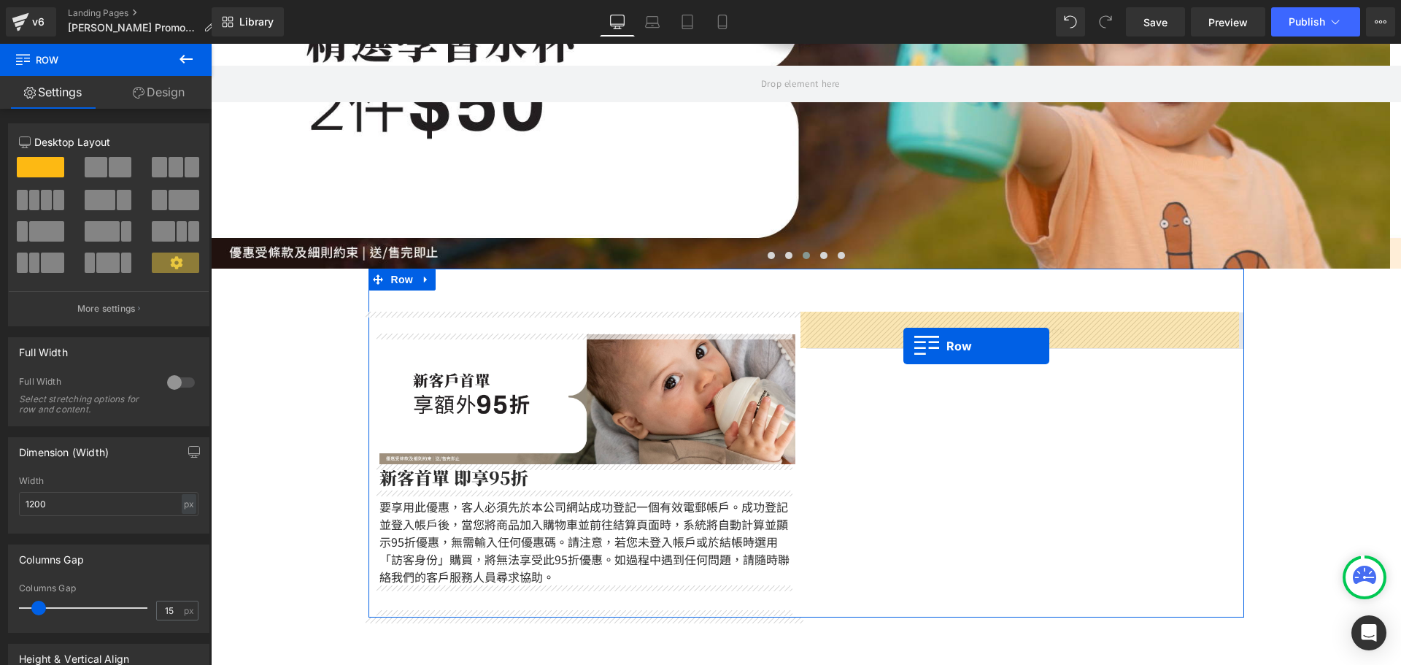
drag, startPoint x: 377, startPoint y: 424, endPoint x: 904, endPoint y: 346, distance: 532.1
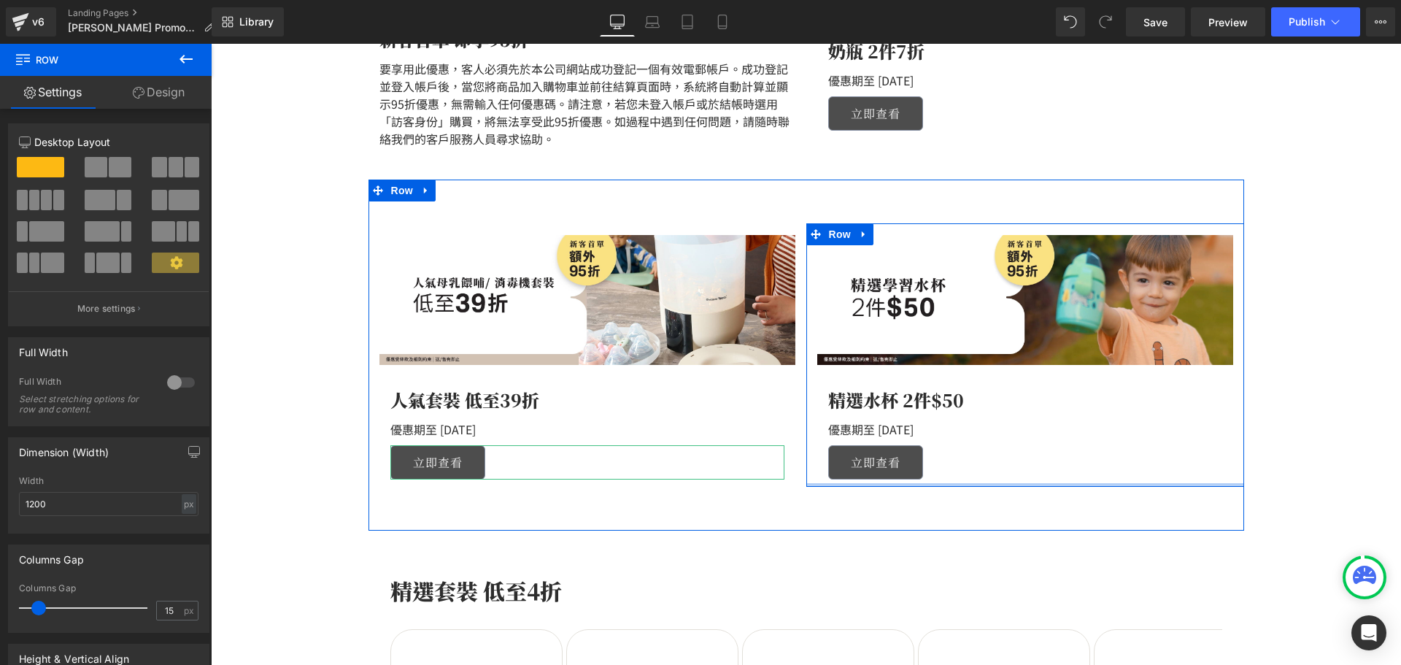
scroll to position [365, 0]
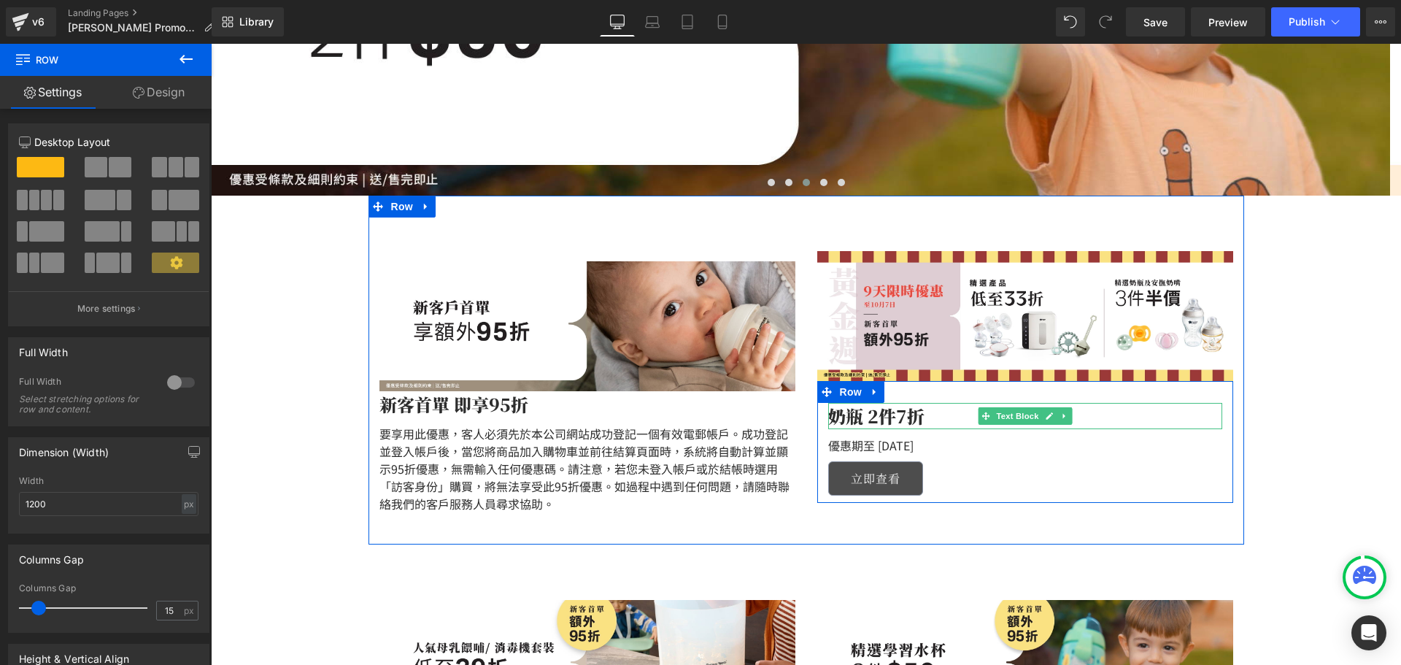
click at [843, 406] on div at bounding box center [1025, 405] width 394 height 4
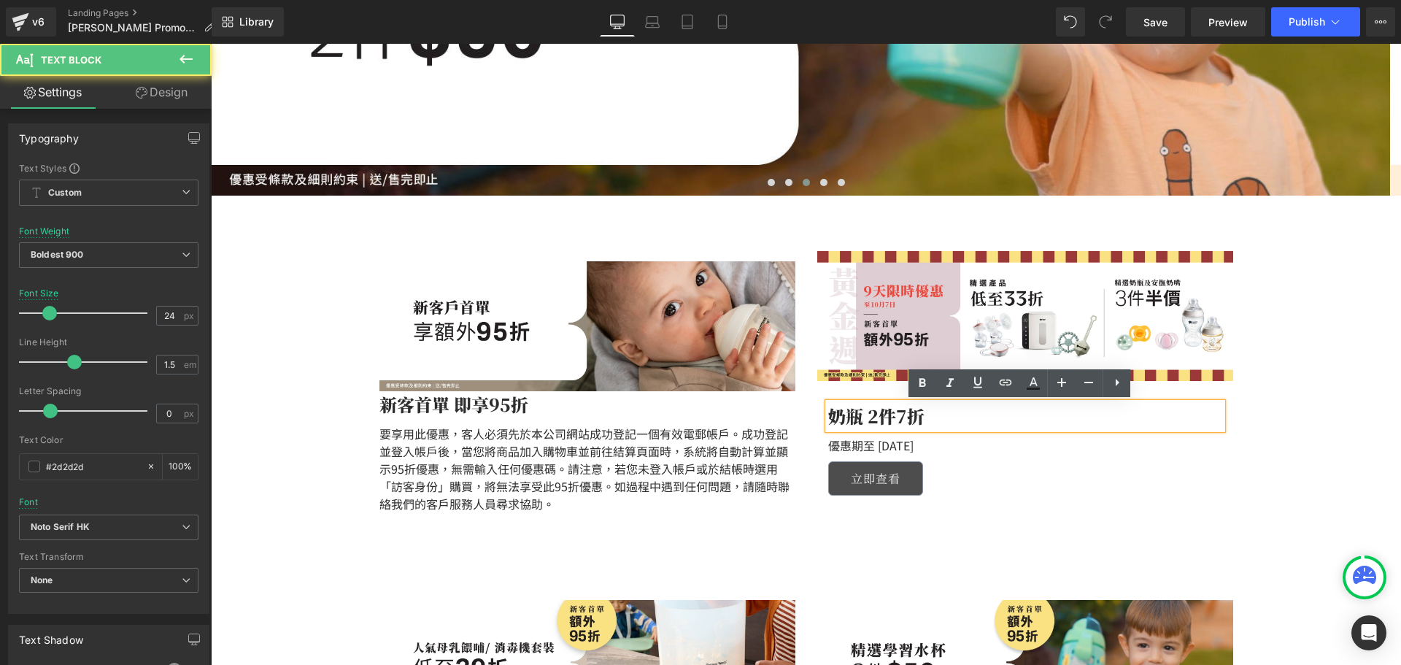
click at [834, 408] on div "奶瓶 2件7折" at bounding box center [1025, 416] width 394 height 26
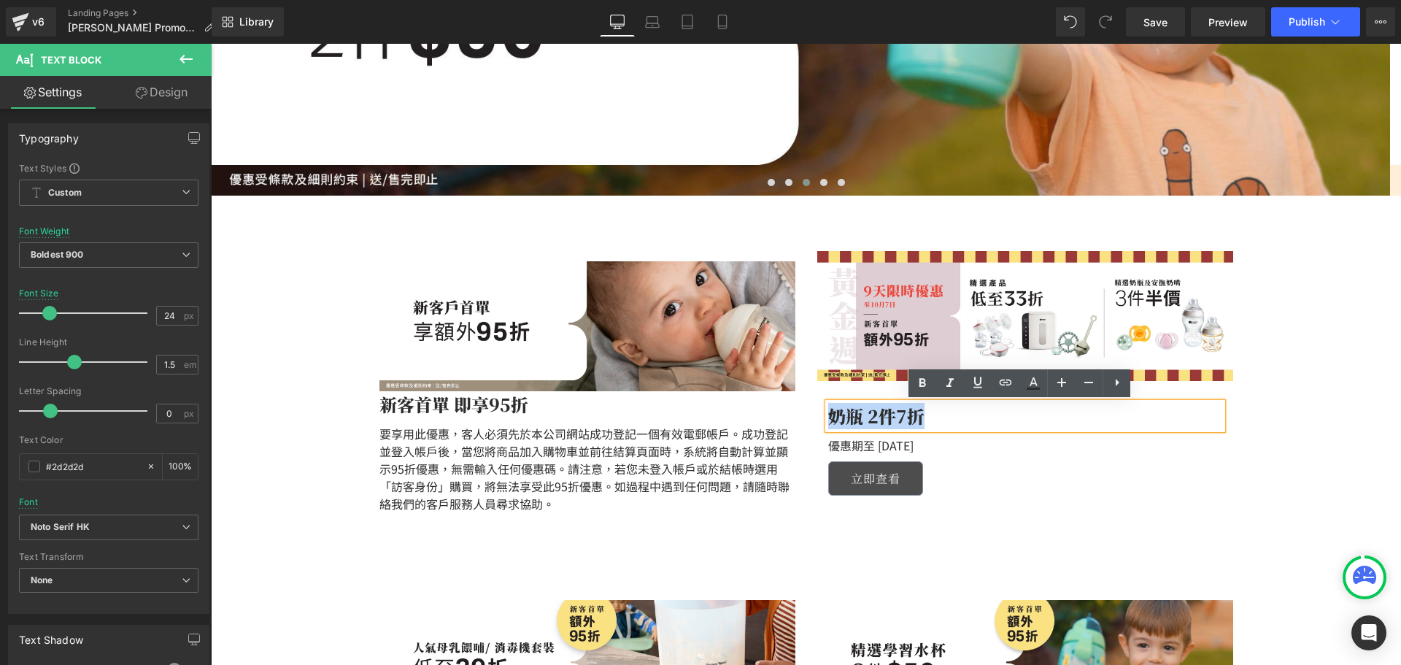
drag, startPoint x: 831, startPoint y: 410, endPoint x: 983, endPoint y: 416, distance: 152.7
click at [983, 417] on div "奶瓶 2件7折" at bounding box center [1025, 416] width 394 height 26
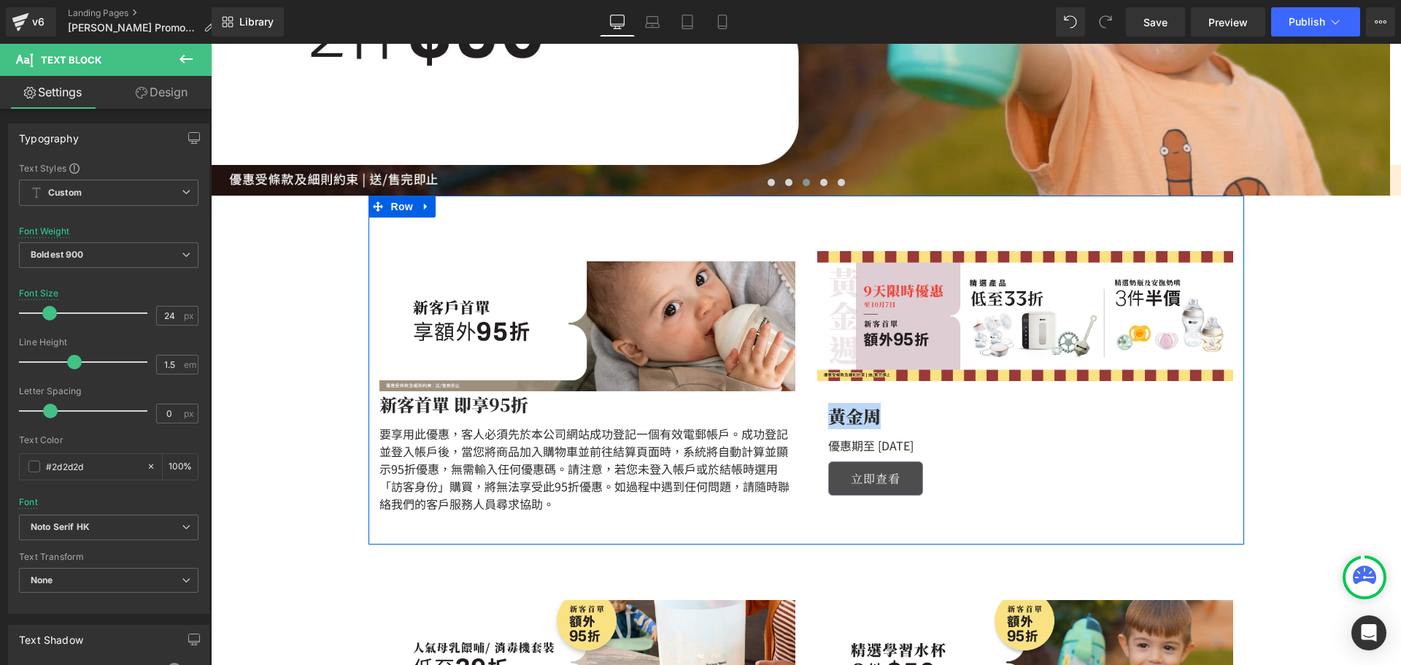
copy div "黃金周"
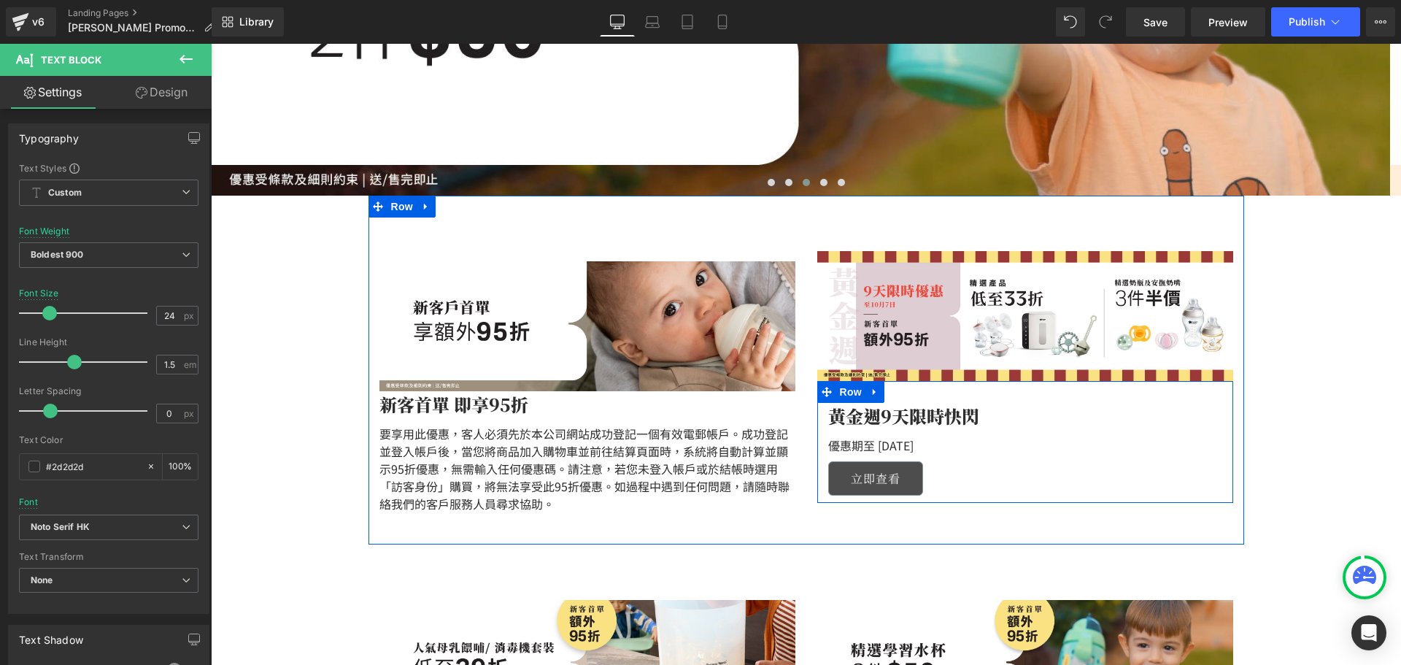
click at [929, 454] on div "黃金週9天限時快閃 Text Block 優惠期至 [DATE] Text Block 立即查看 Button" at bounding box center [1026, 449] width 416 height 93
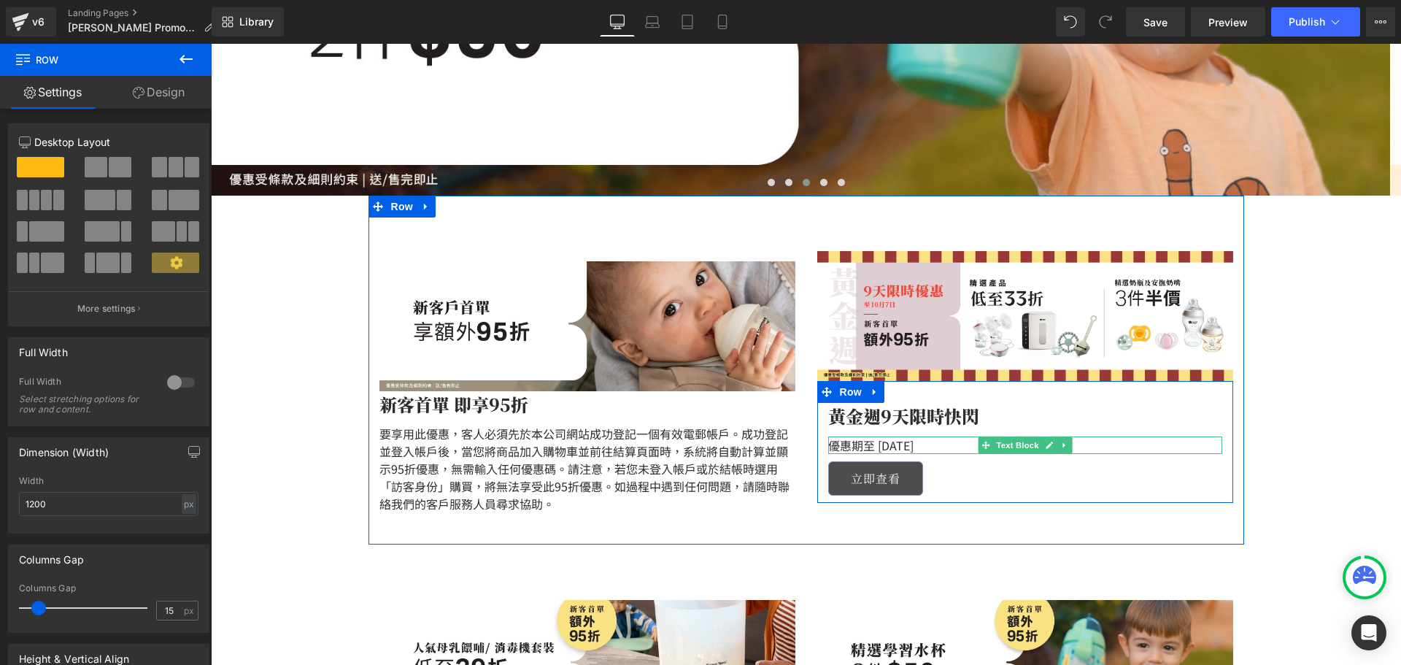
click at [924, 445] on p "優惠期至 [DATE]" at bounding box center [1025, 446] width 394 height 18
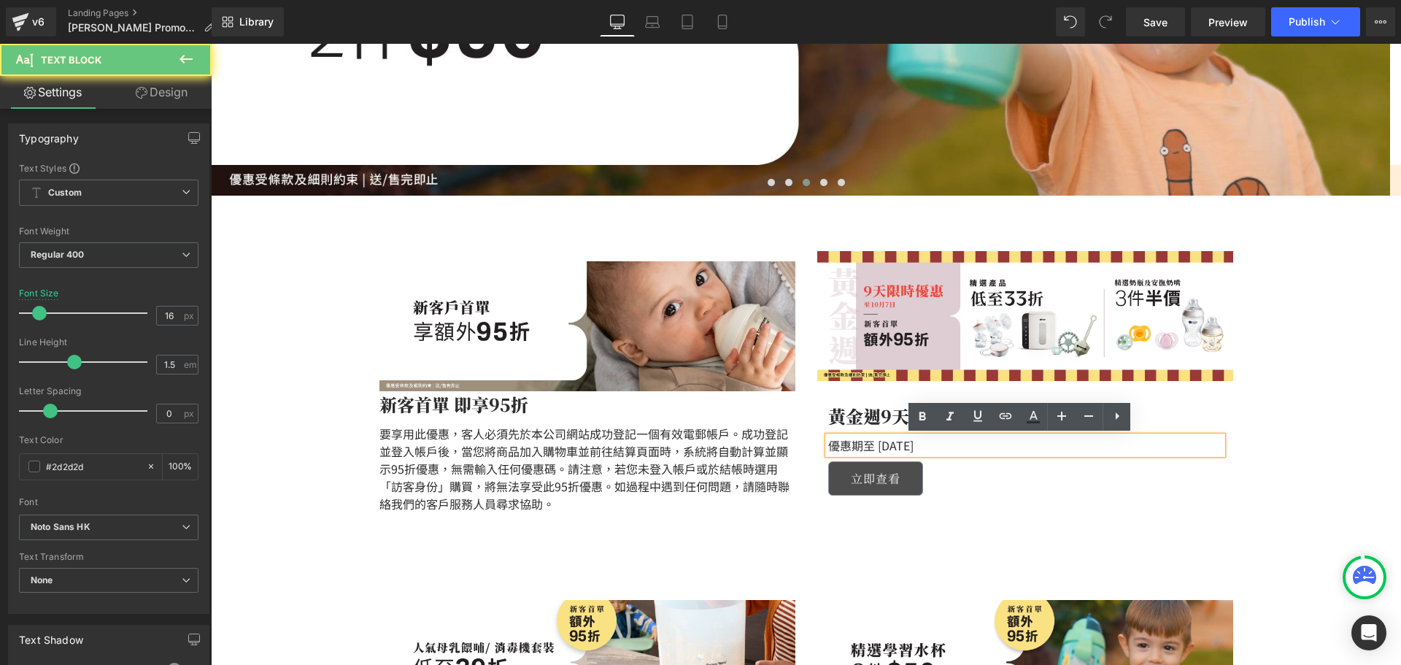
drag, startPoint x: 917, startPoint y: 445, endPoint x: 967, endPoint y: 443, distance: 50.4
click at [916, 445] on p "優惠期至 [DATE]" at bounding box center [1025, 446] width 394 height 18
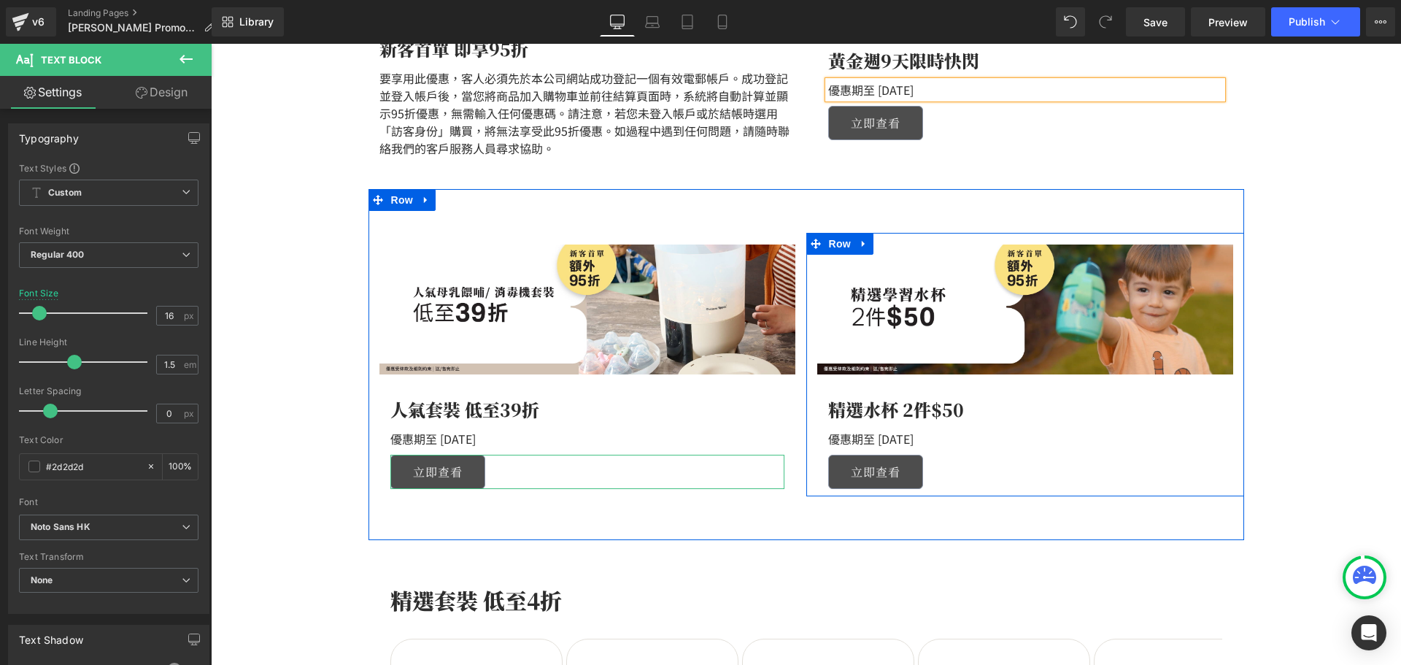
scroll to position [730, 0]
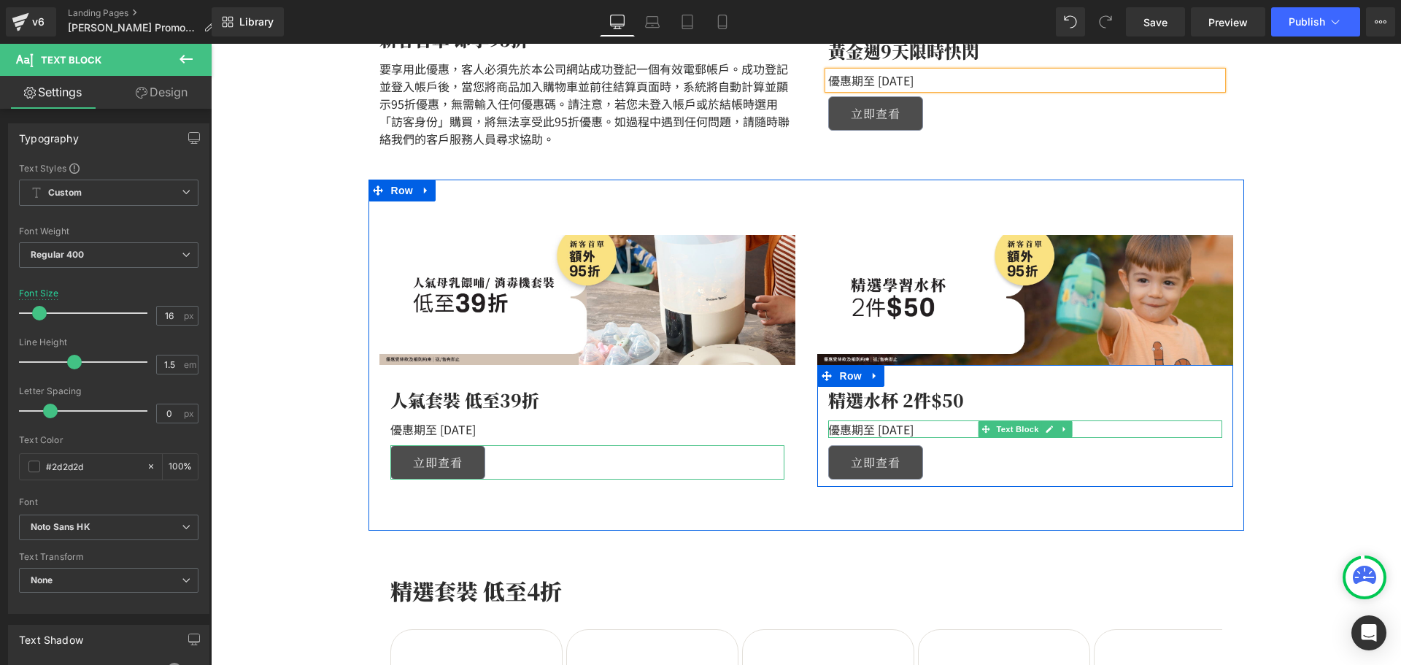
click at [915, 426] on p "優惠期至 [DATE]" at bounding box center [1025, 429] width 394 height 18
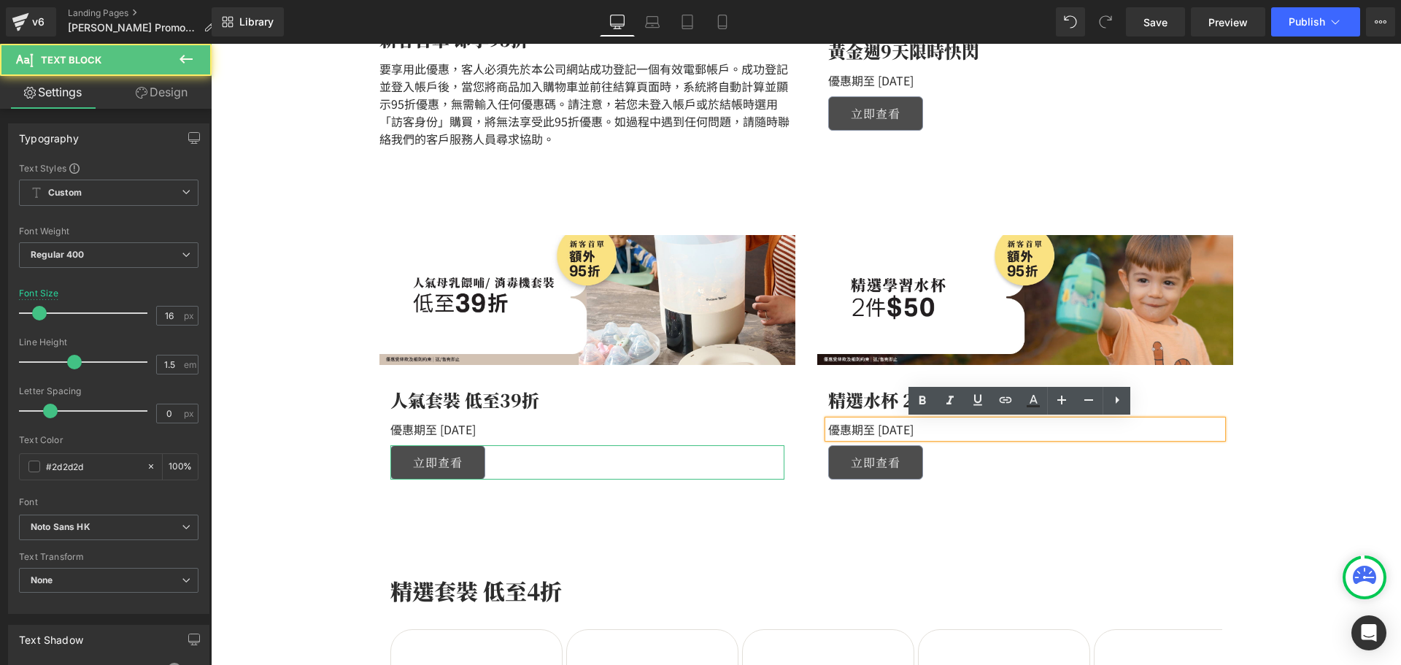
click at [917, 428] on p "優惠期至 [DATE]" at bounding box center [1025, 429] width 394 height 18
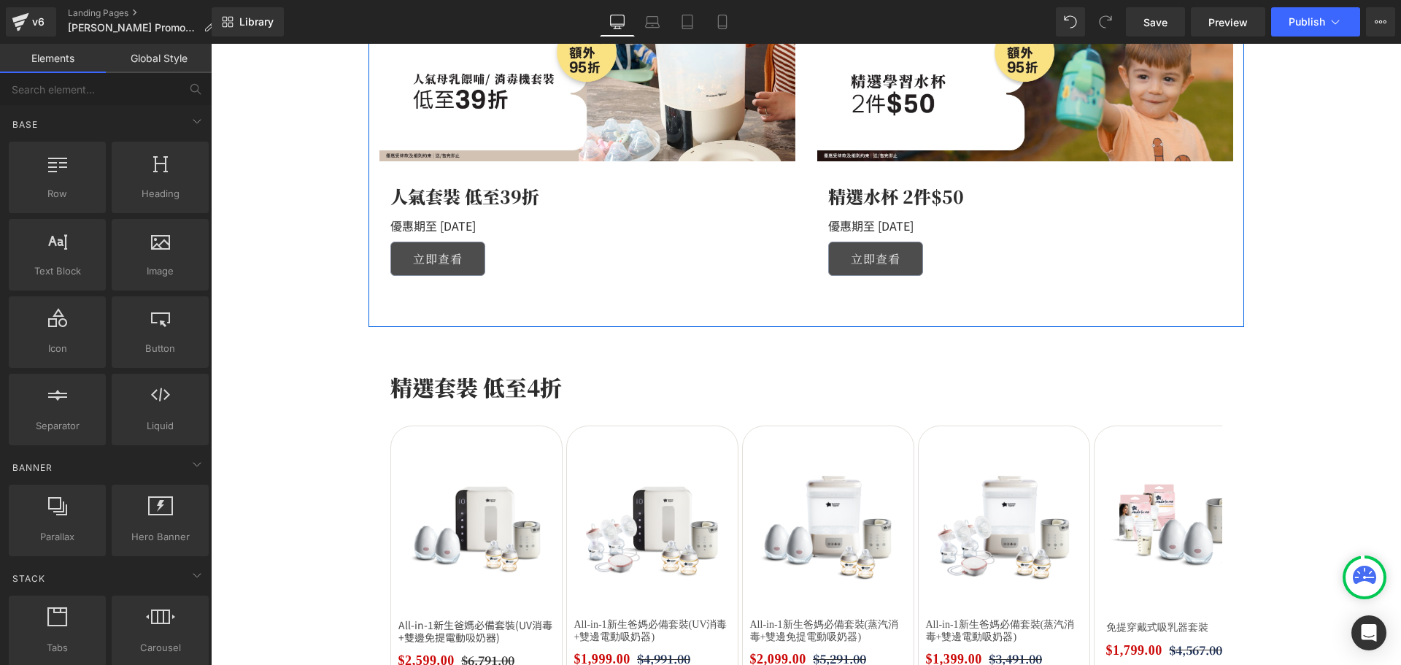
scroll to position [1241, 0]
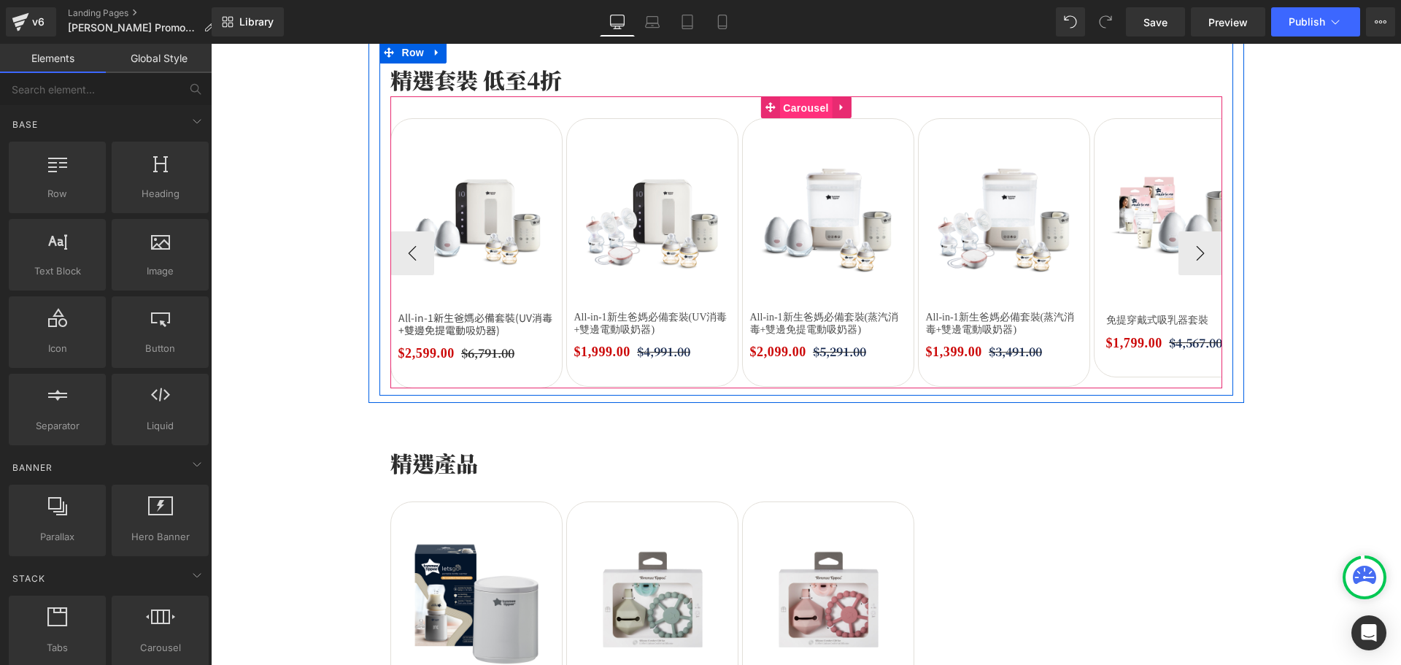
click at [820, 108] on span "Carousel" at bounding box center [806, 108] width 53 height 22
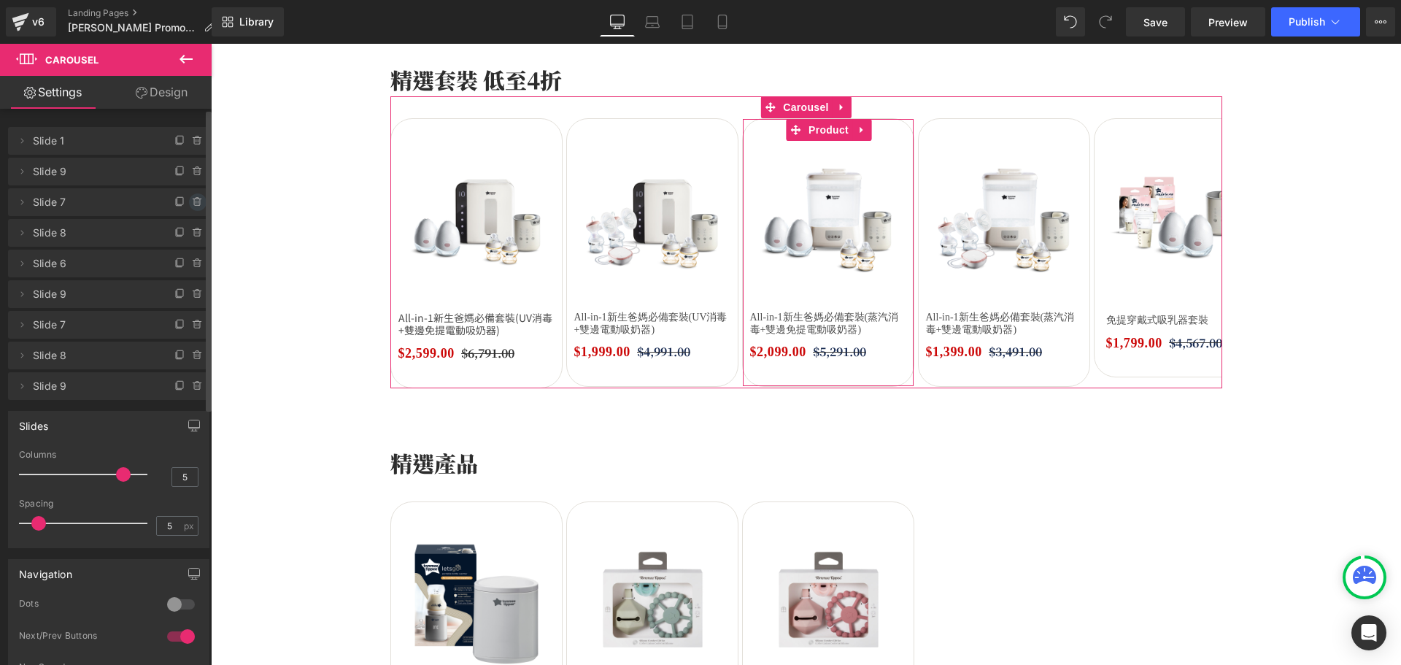
click at [192, 197] on icon at bounding box center [198, 202] width 12 height 12
click at [188, 198] on button "Delete" at bounding box center [182, 202] width 46 height 19
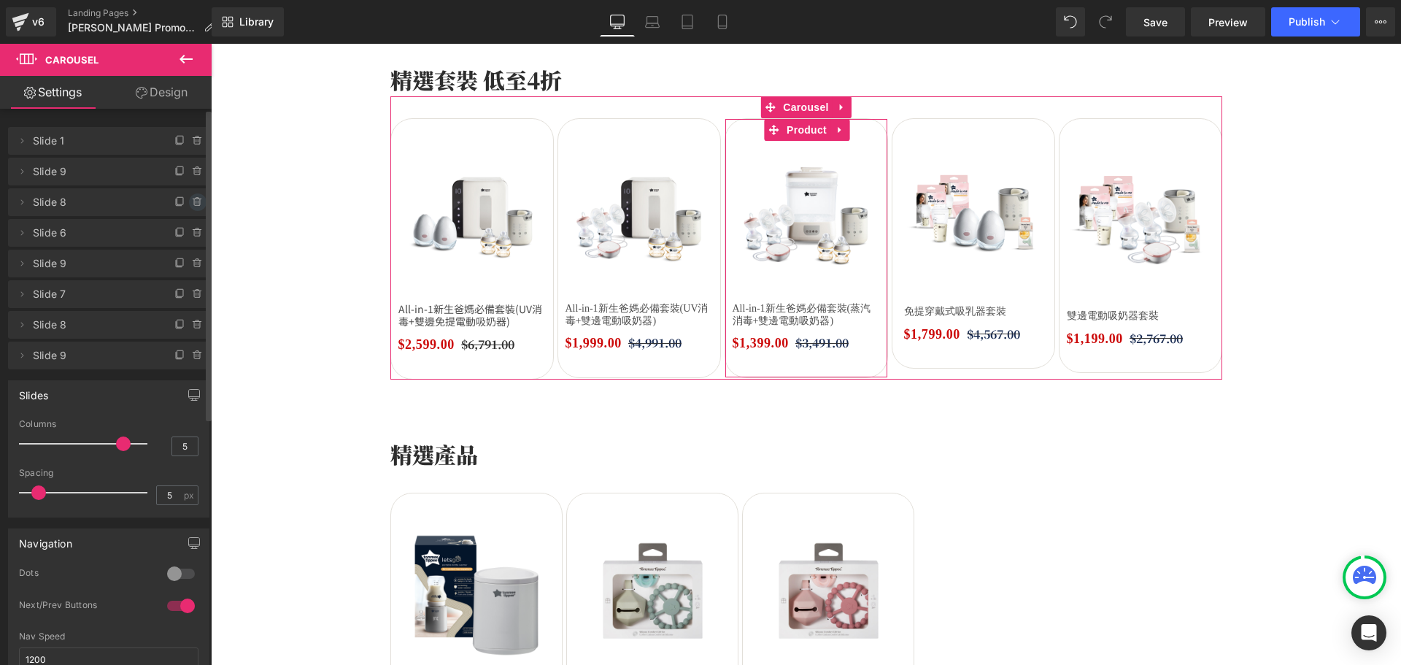
click at [192, 200] on icon at bounding box center [198, 202] width 12 height 12
click at [183, 201] on button "Delete" at bounding box center [182, 202] width 46 height 19
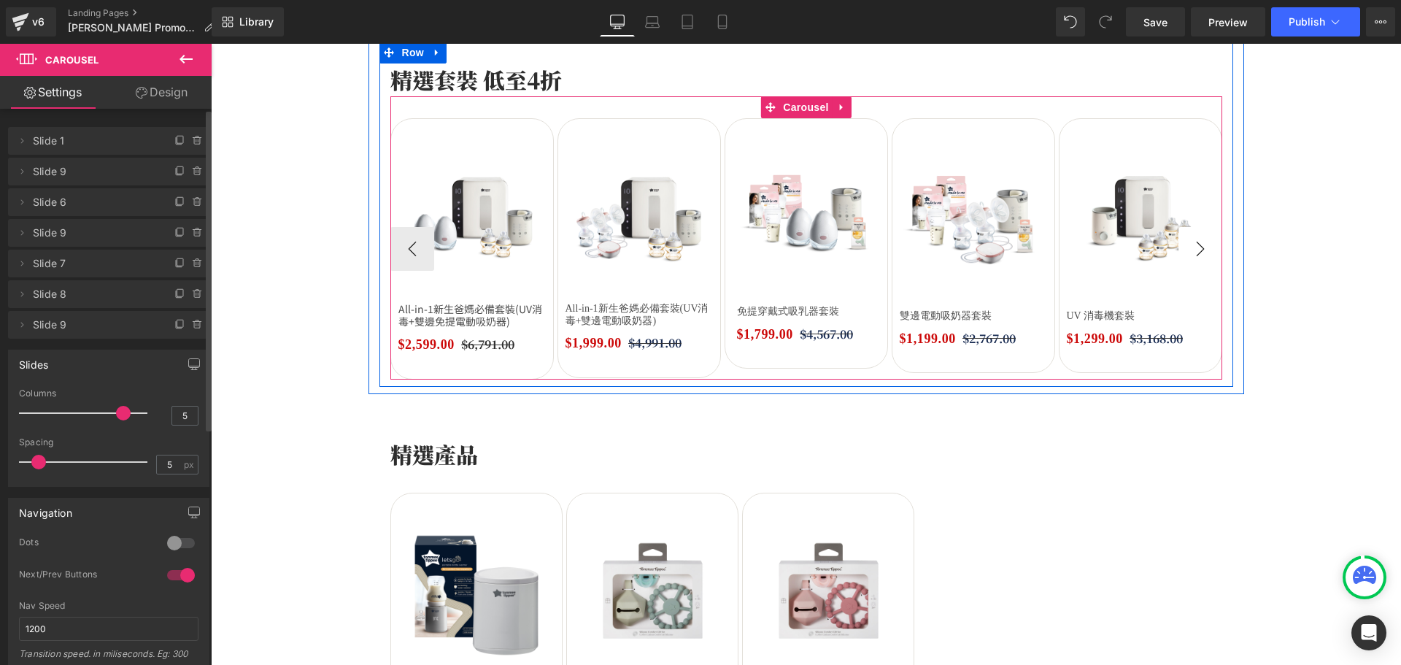
click at [1195, 254] on button "›" at bounding box center [1201, 249] width 44 height 44
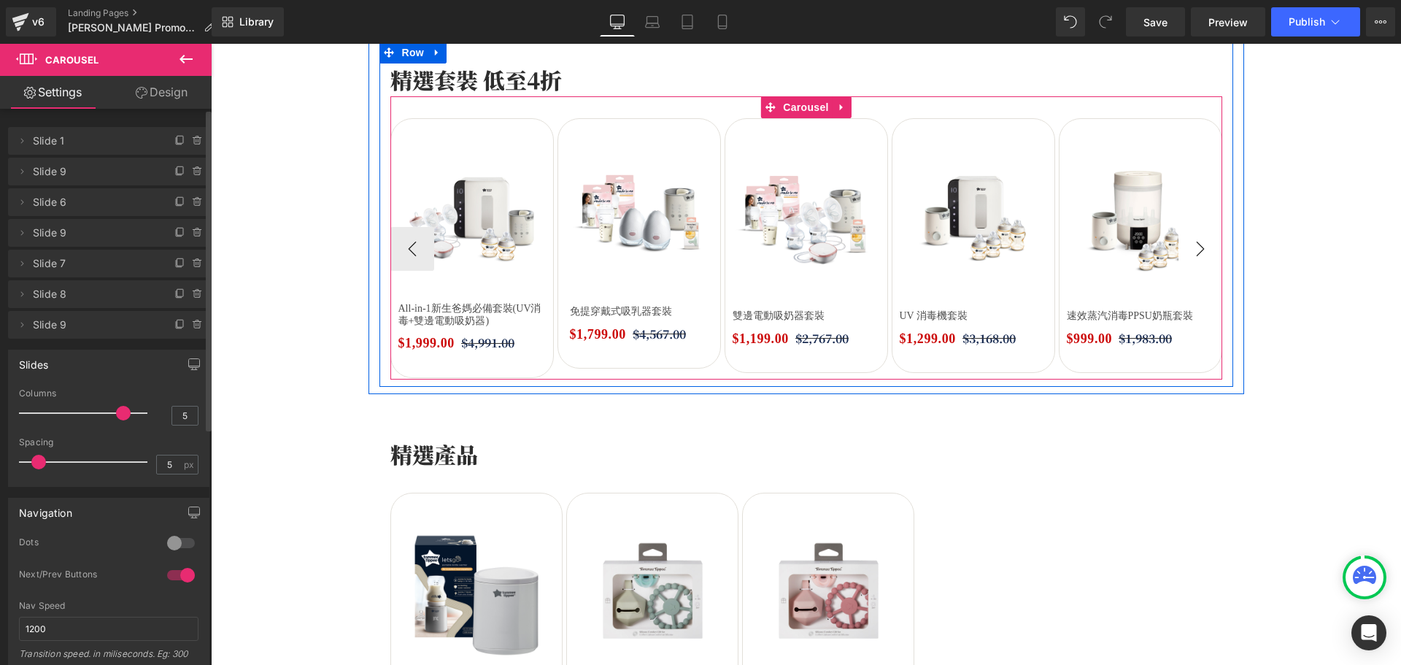
click at [1195, 254] on button "›" at bounding box center [1201, 249] width 44 height 44
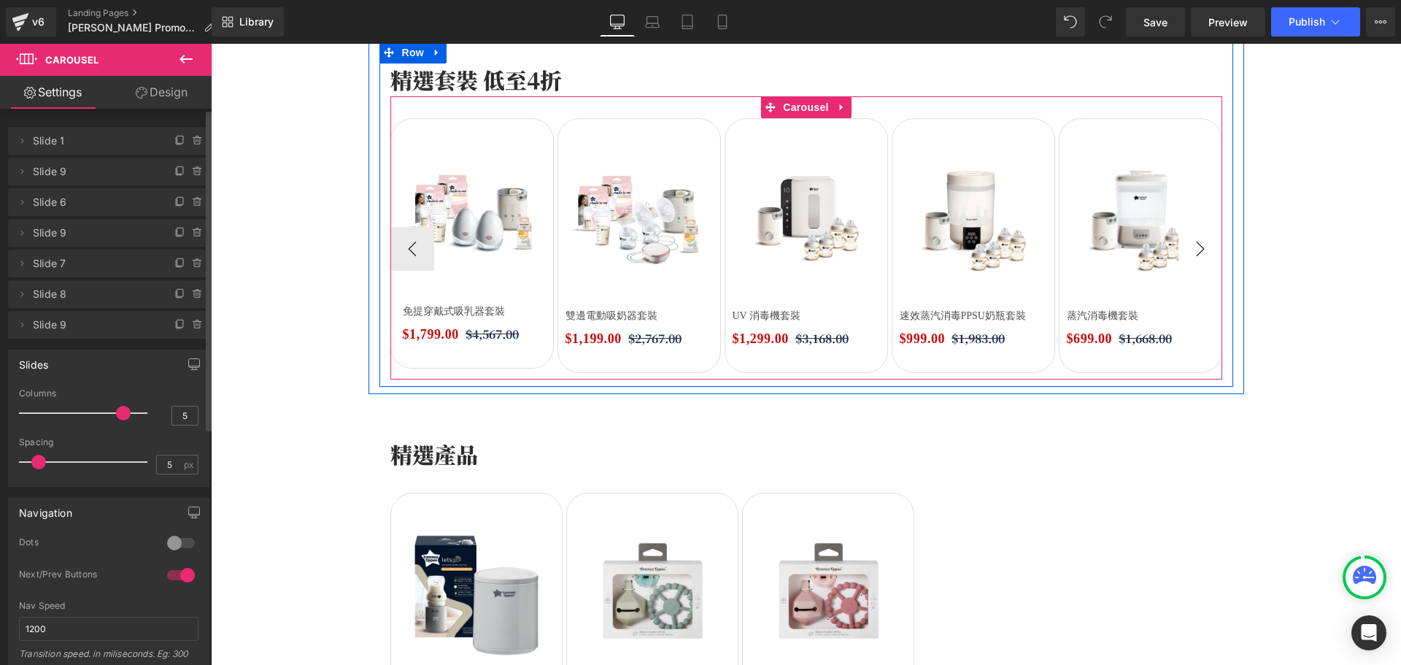
click at [1195, 254] on button "›" at bounding box center [1201, 249] width 44 height 44
click at [786, 105] on span "Carousel" at bounding box center [806, 108] width 53 height 22
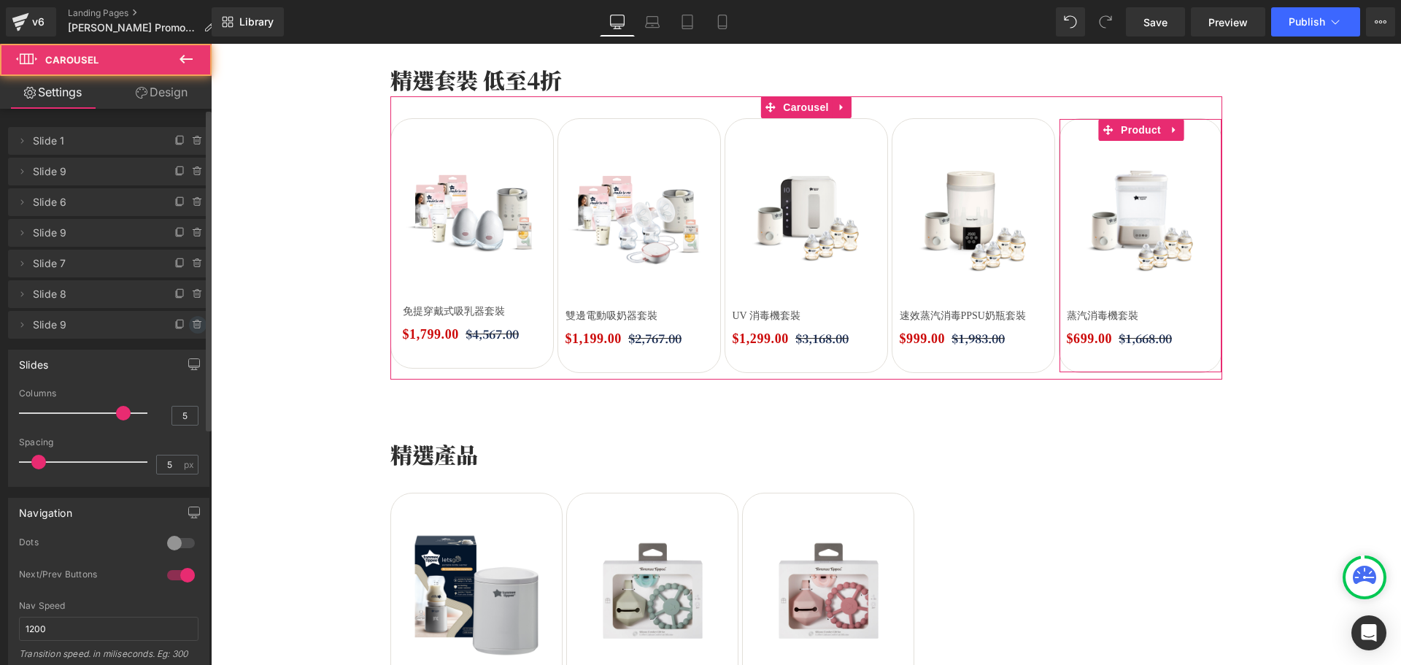
drag, startPoint x: 190, startPoint y: 314, endPoint x: 191, endPoint y: 321, distance: 7.4
click at [191, 316] on div at bounding box center [191, 320] width 38 height 18
click at [193, 320] on icon at bounding box center [198, 325] width 12 height 12
drag, startPoint x: 174, startPoint y: 322, endPoint x: 87, endPoint y: 297, distance: 90.3
click at [174, 322] on button "Delete" at bounding box center [182, 325] width 46 height 19
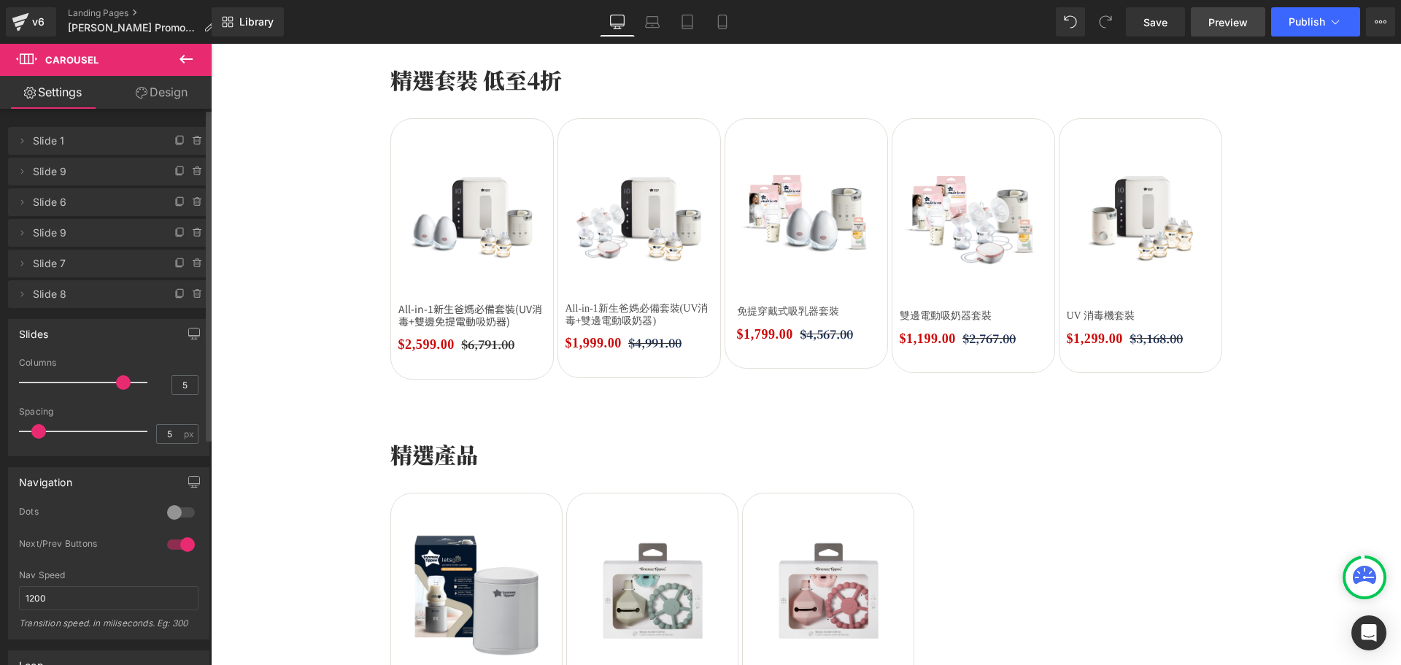
click at [1224, 12] on link "Preview" at bounding box center [1228, 21] width 74 height 29
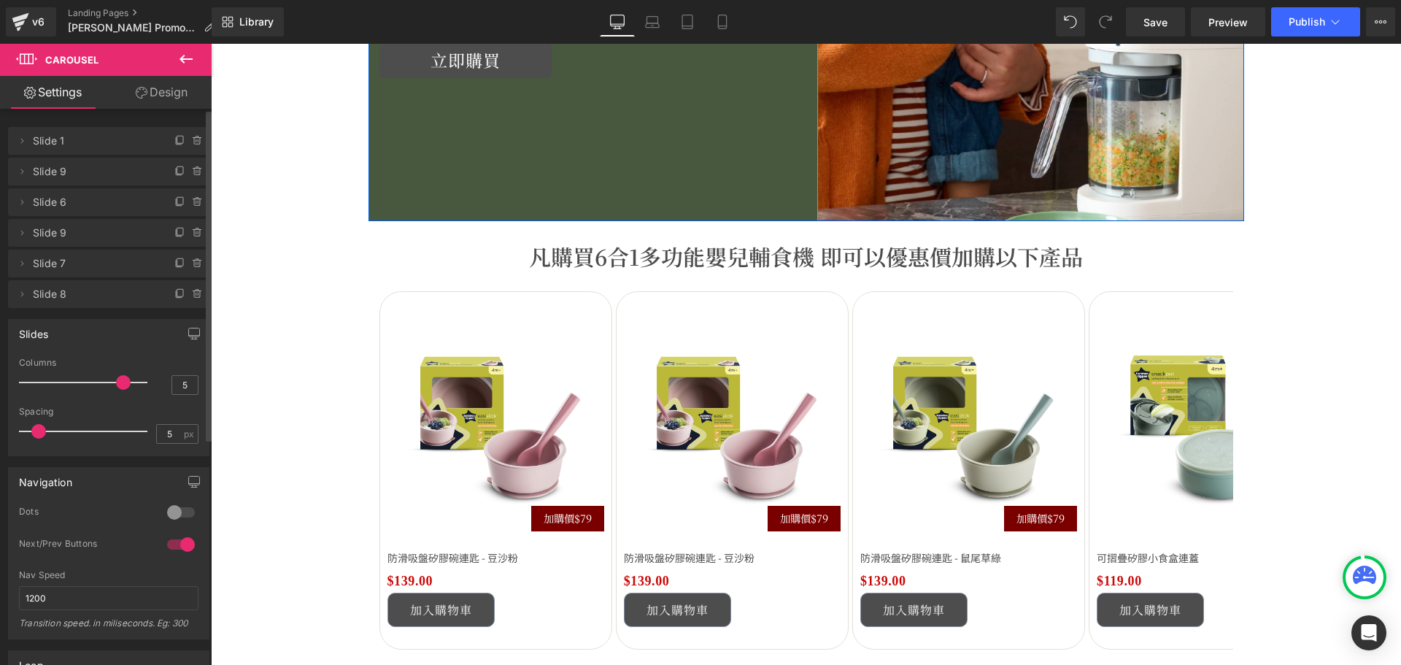
scroll to position [2336, 0]
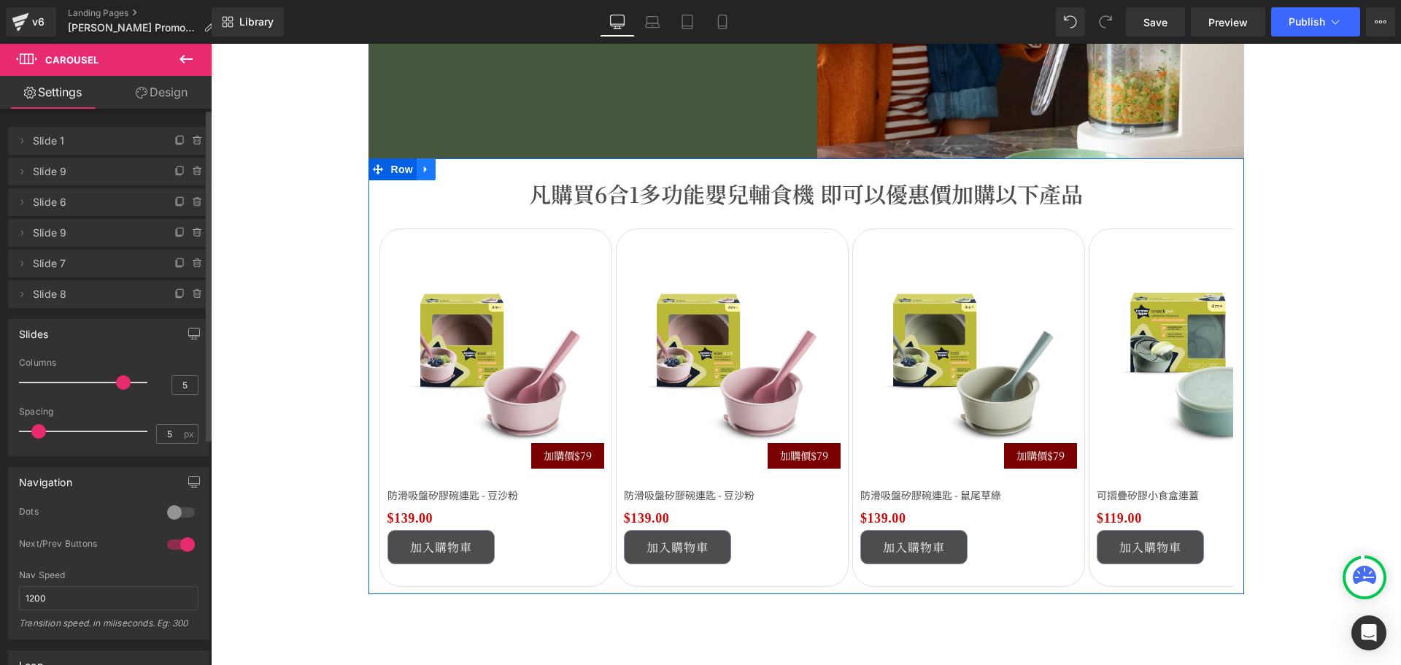
click at [423, 174] on icon at bounding box center [426, 169] width 10 height 11
click at [459, 166] on icon at bounding box center [464, 169] width 10 height 11
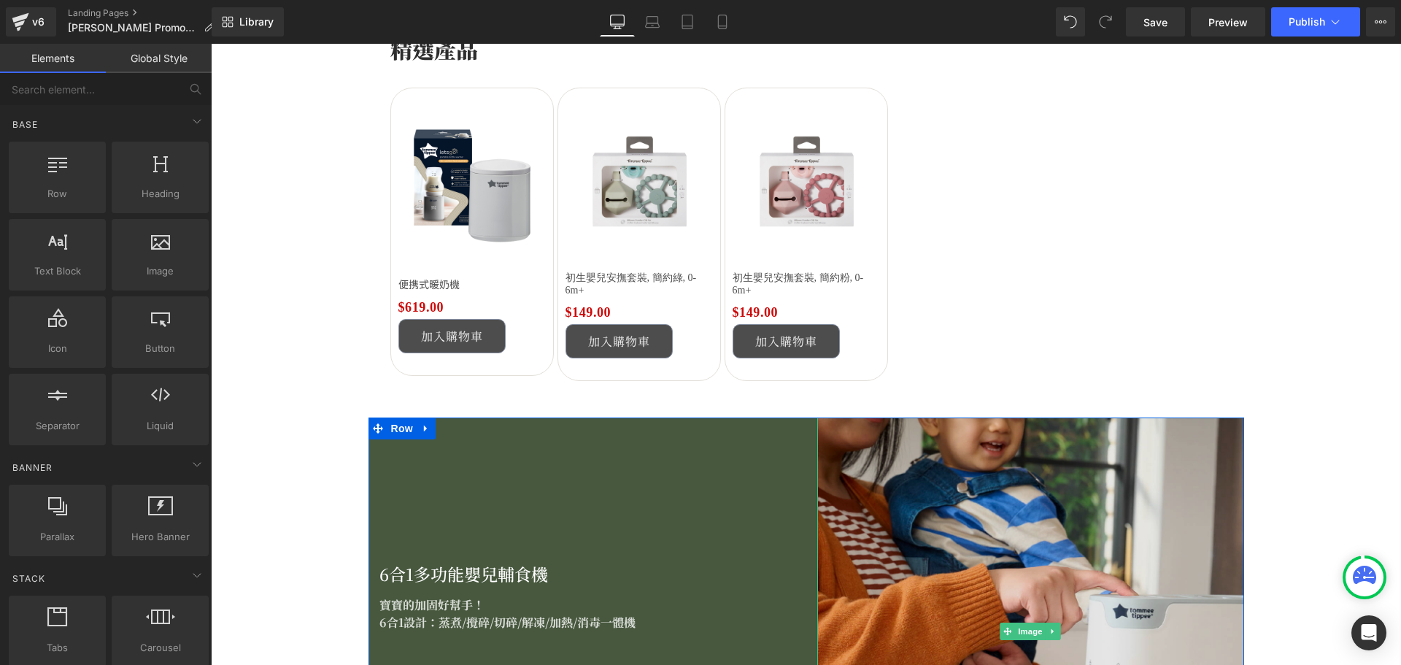
scroll to position [1241, 0]
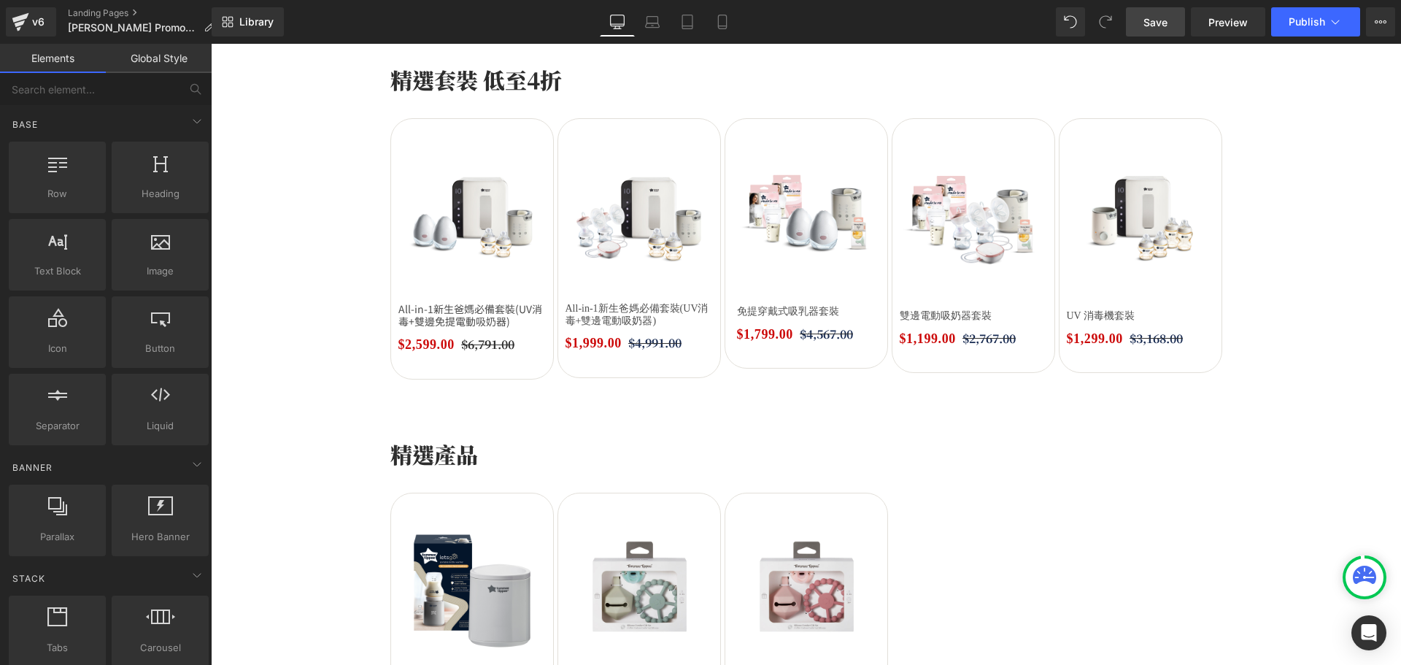
drag, startPoint x: 1150, startPoint y: 35, endPoint x: 785, endPoint y: 98, distance: 370.3
click at [1150, 35] on link "Save" at bounding box center [1155, 21] width 59 height 29
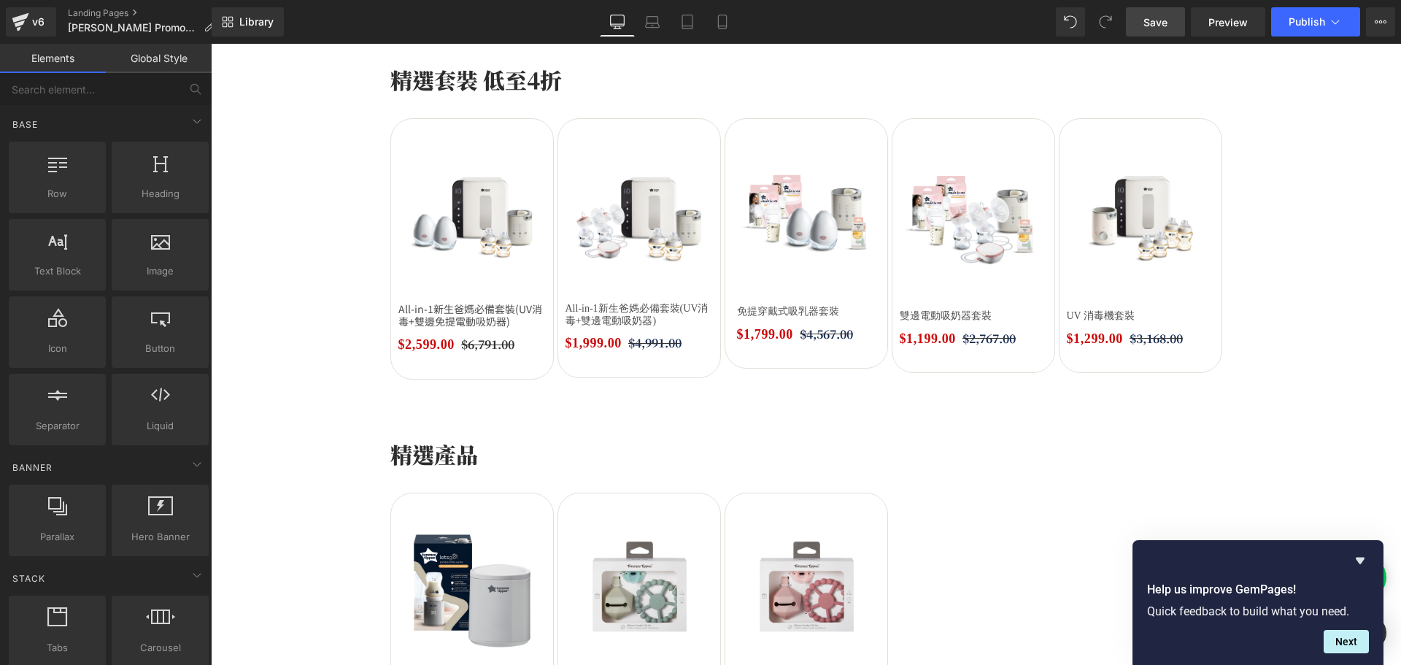
click at [1165, 12] on link "Save" at bounding box center [1155, 21] width 59 height 29
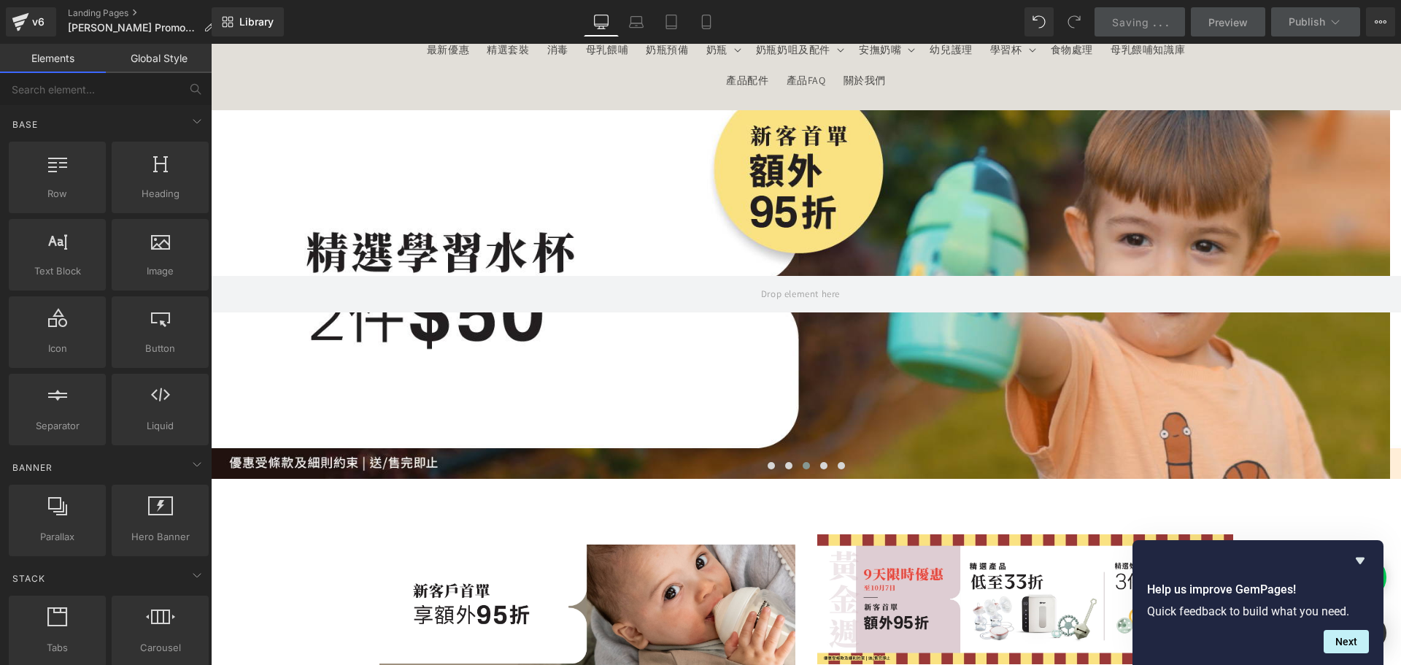
scroll to position [0, 0]
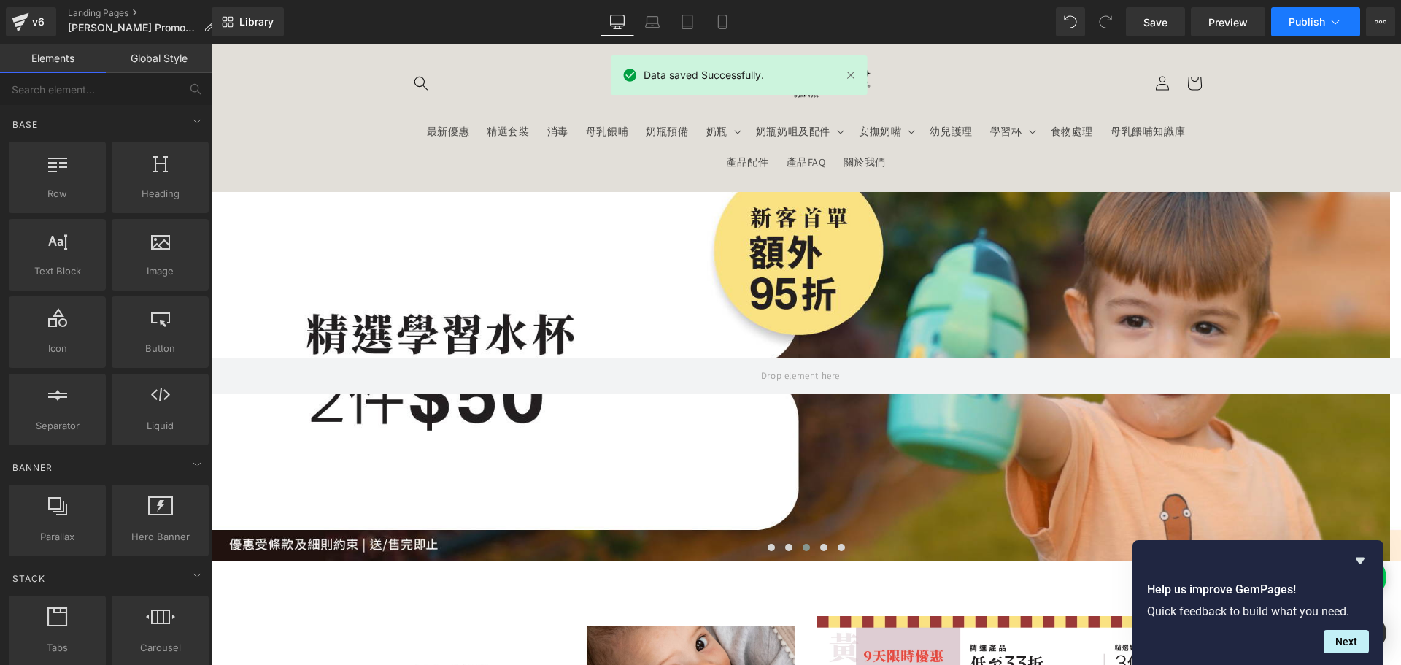
click at [1318, 16] on span "Publish" at bounding box center [1307, 22] width 36 height 12
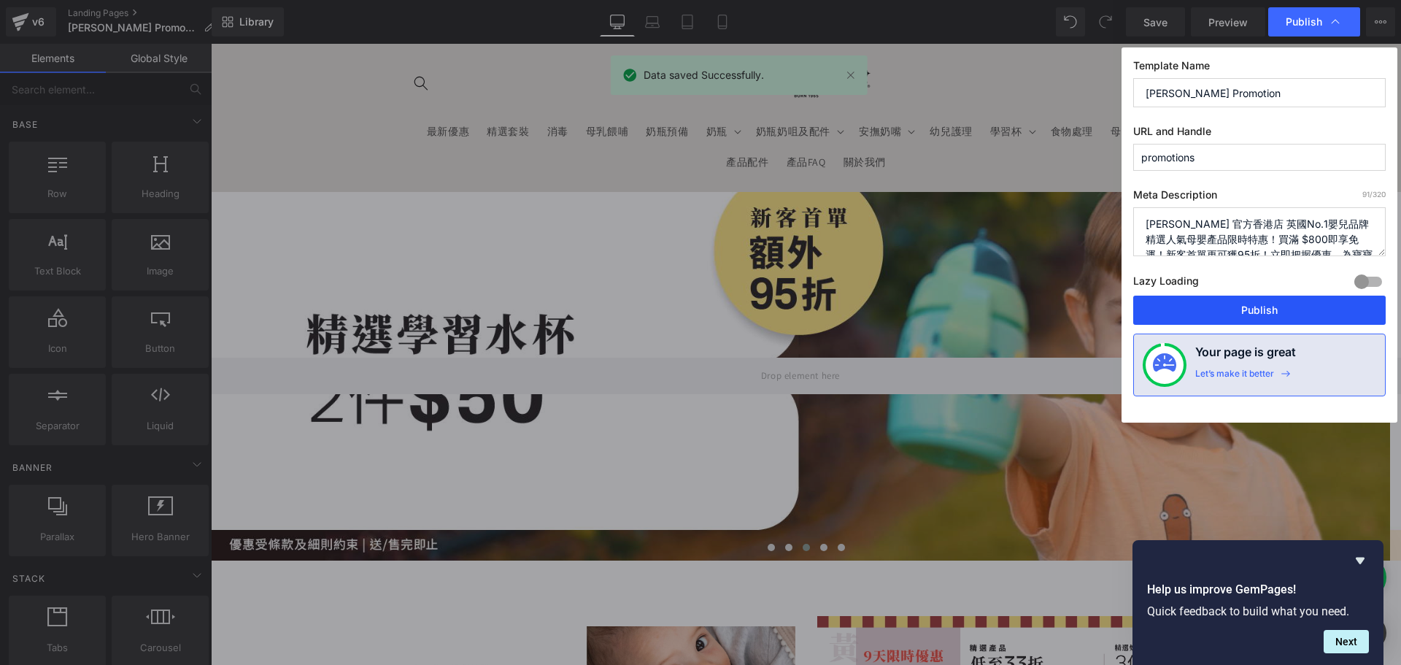
click at [1228, 306] on button "Publish" at bounding box center [1260, 310] width 253 height 29
